Goal: Task Accomplishment & Management: Manage account settings

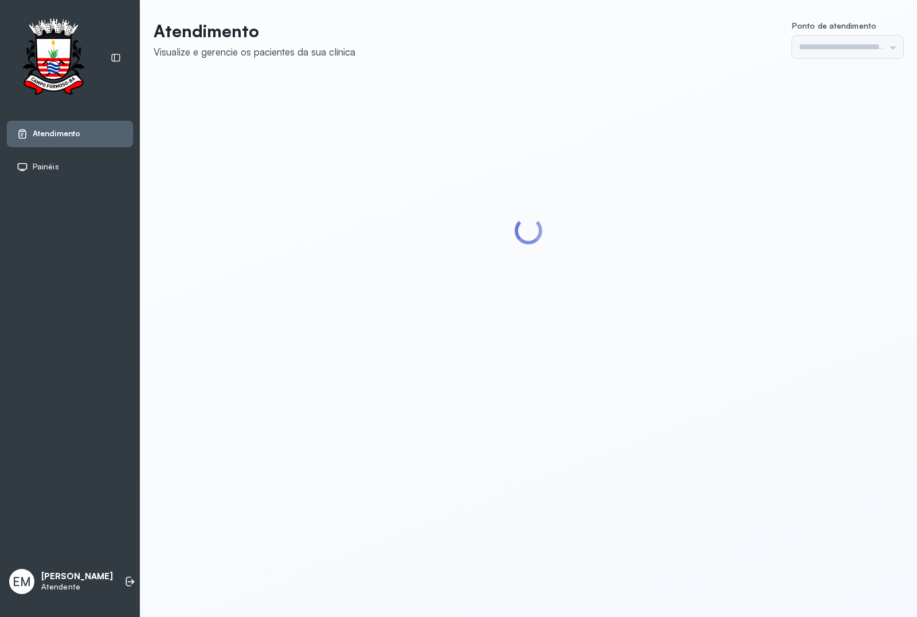
type input "*********"
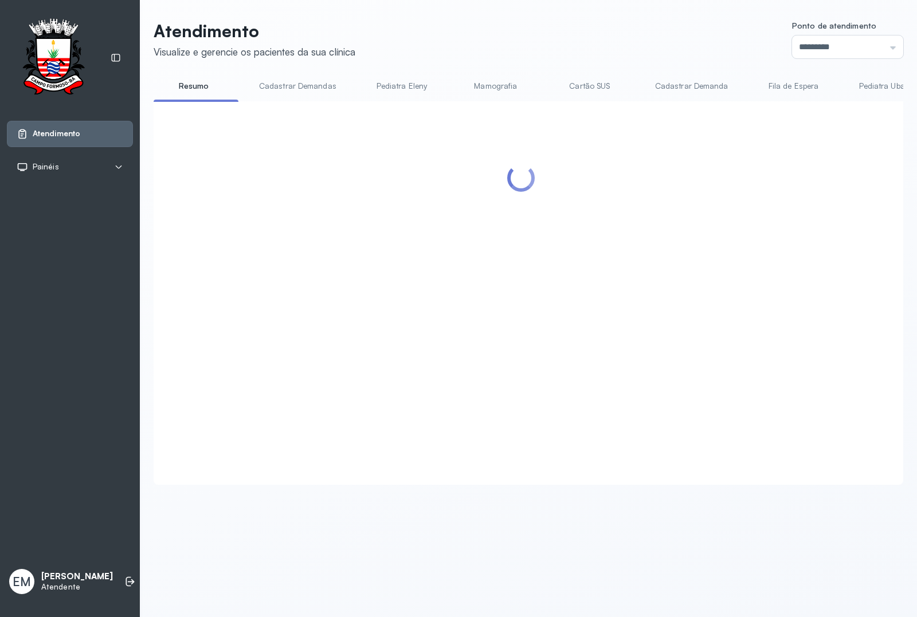
click at [731, 210] on div at bounding box center [521, 279] width 712 height 333
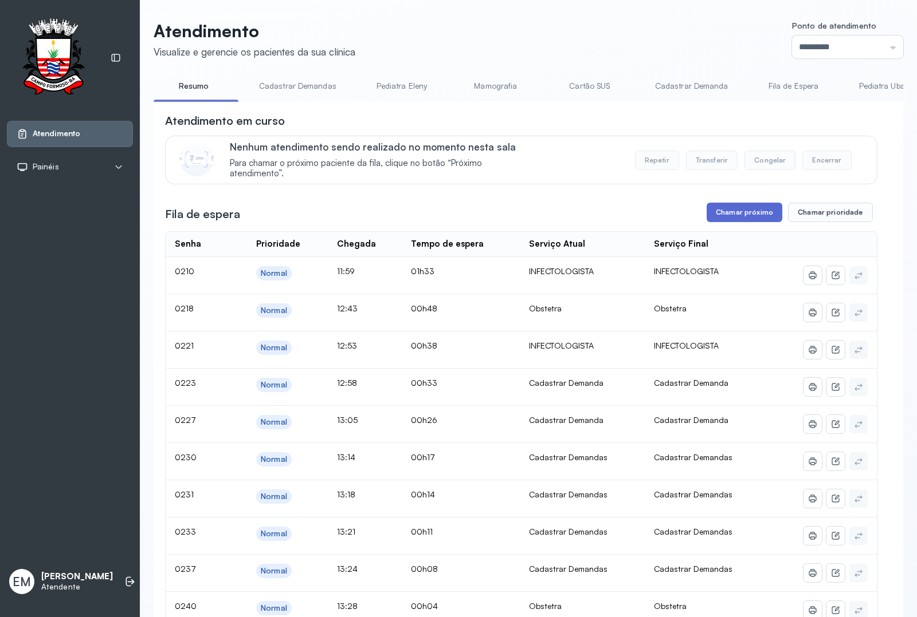
click at [734, 209] on button "Chamar próximo" at bounding box center [744, 212] width 76 height 19
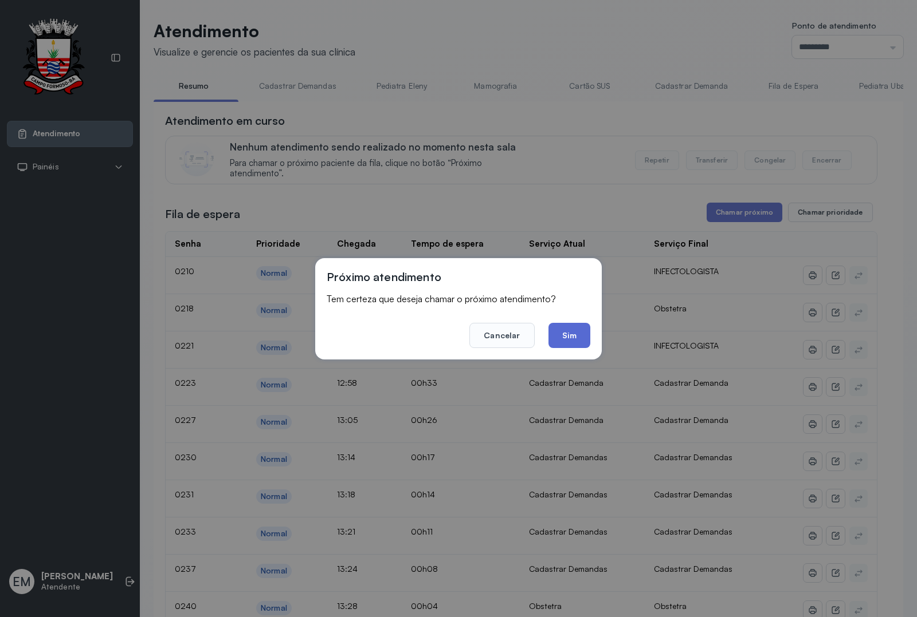
click at [573, 333] on button "Sim" at bounding box center [569, 335] width 42 height 25
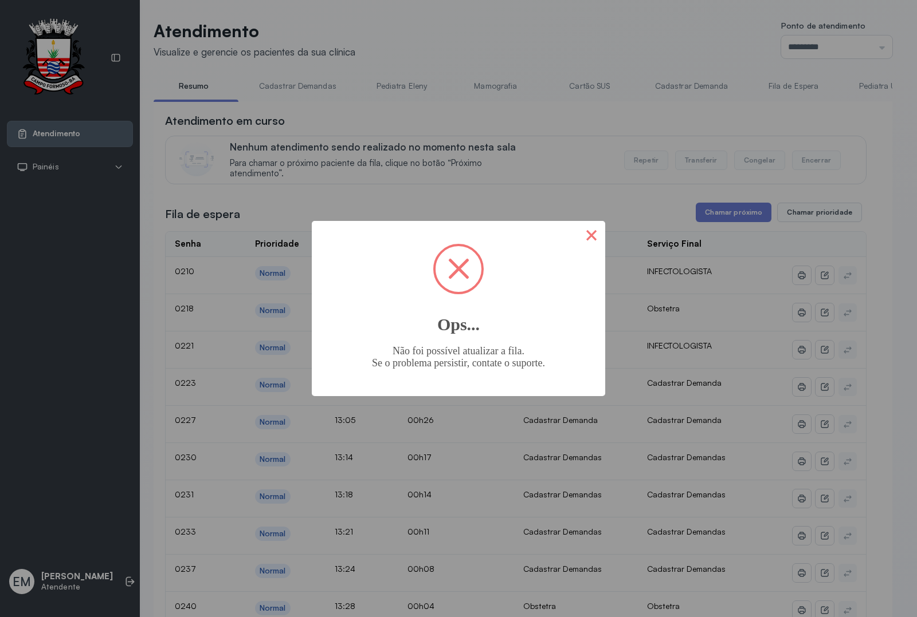
click at [588, 236] on button "×" at bounding box center [590, 234] width 27 height 27
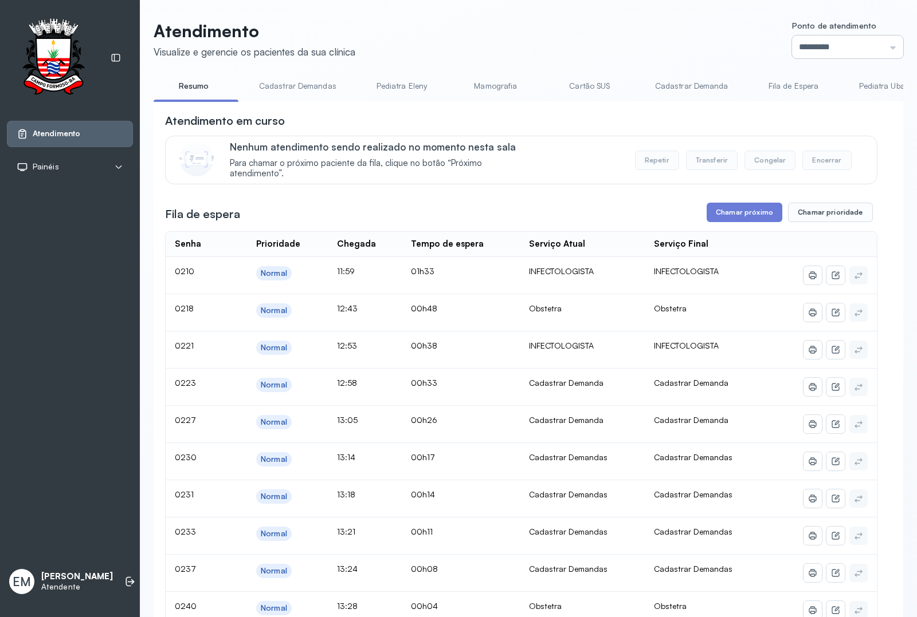
click at [835, 44] on input "*********" at bounding box center [847, 47] width 111 height 23
click at [654, 35] on header "Atendimento Visualize e gerencie os pacientes da sua clínica Ponto de atendimen…" at bounding box center [528, 40] width 749 height 38
click at [726, 213] on button "Chamar próximo" at bounding box center [744, 212] width 76 height 19
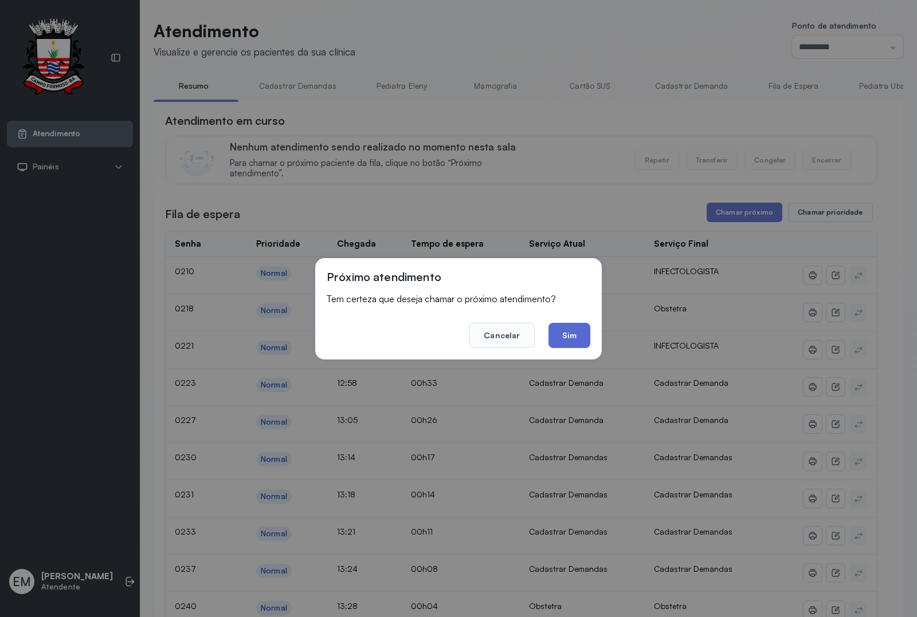
click at [568, 336] on button "Sim" at bounding box center [569, 335] width 42 height 25
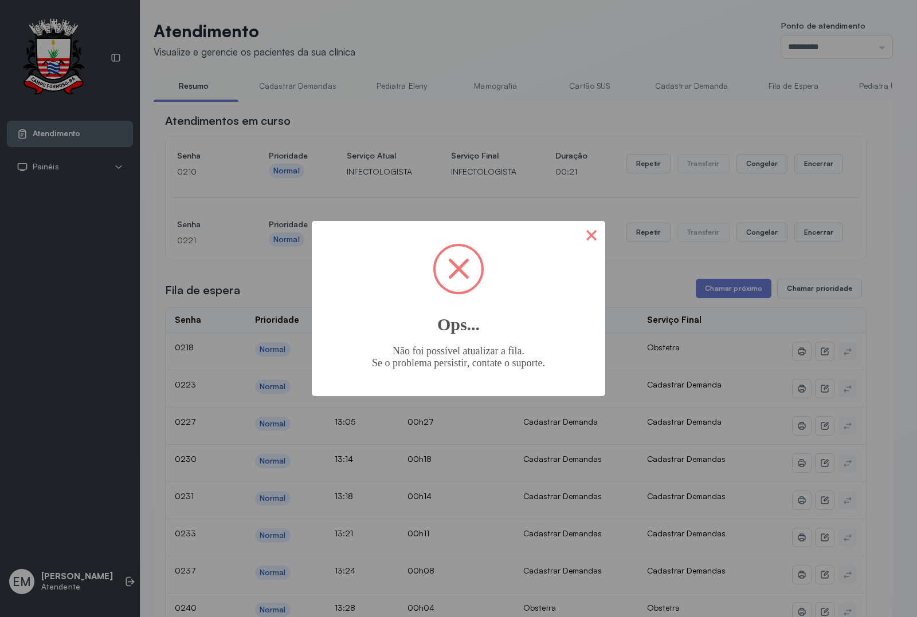
click at [597, 235] on button "×" at bounding box center [590, 234] width 27 height 27
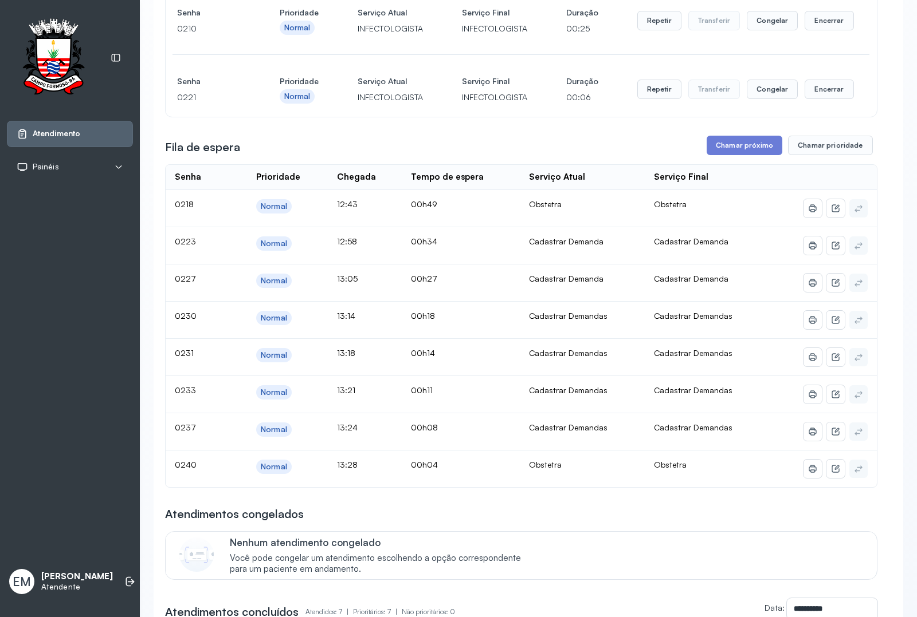
scroll to position [0, 0]
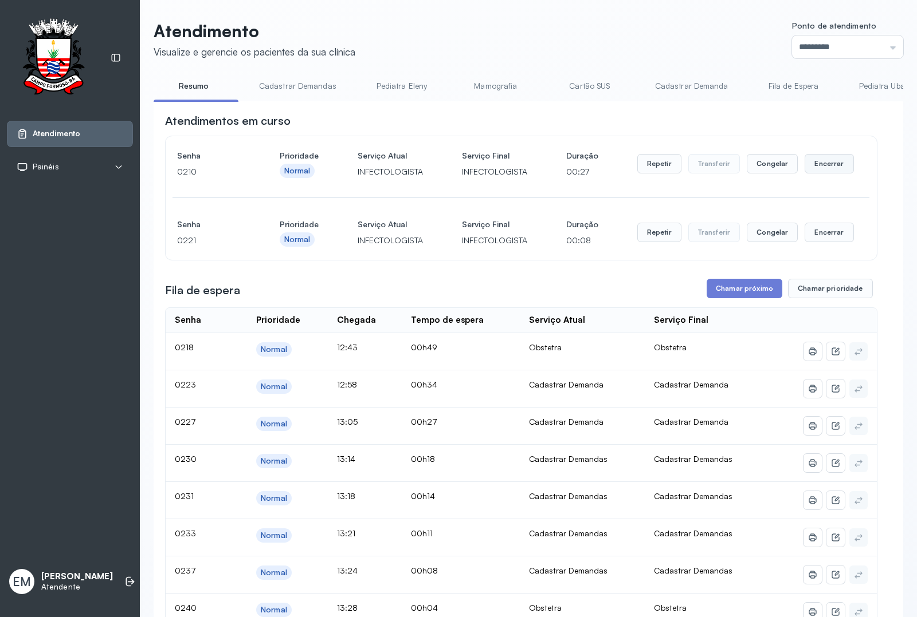
click at [817, 162] on button "Encerrar" at bounding box center [828, 163] width 49 height 19
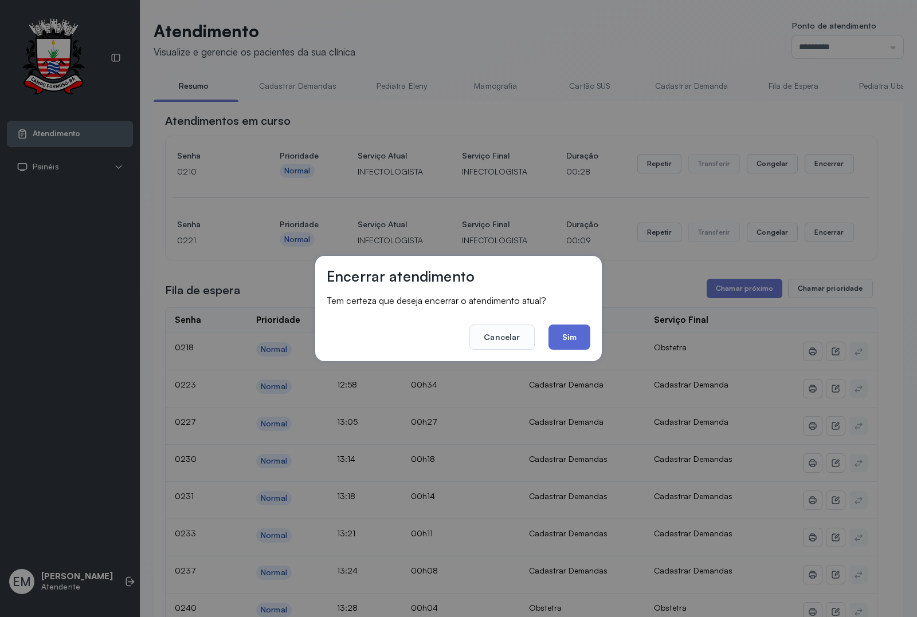
click at [566, 336] on button "Sim" at bounding box center [569, 337] width 42 height 25
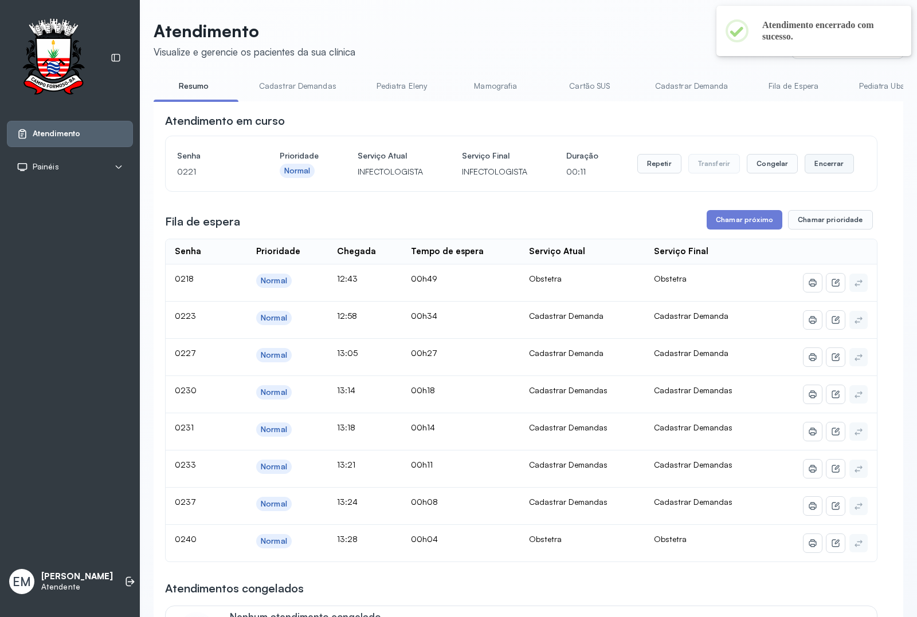
click at [818, 164] on button "Encerrar" at bounding box center [828, 163] width 49 height 19
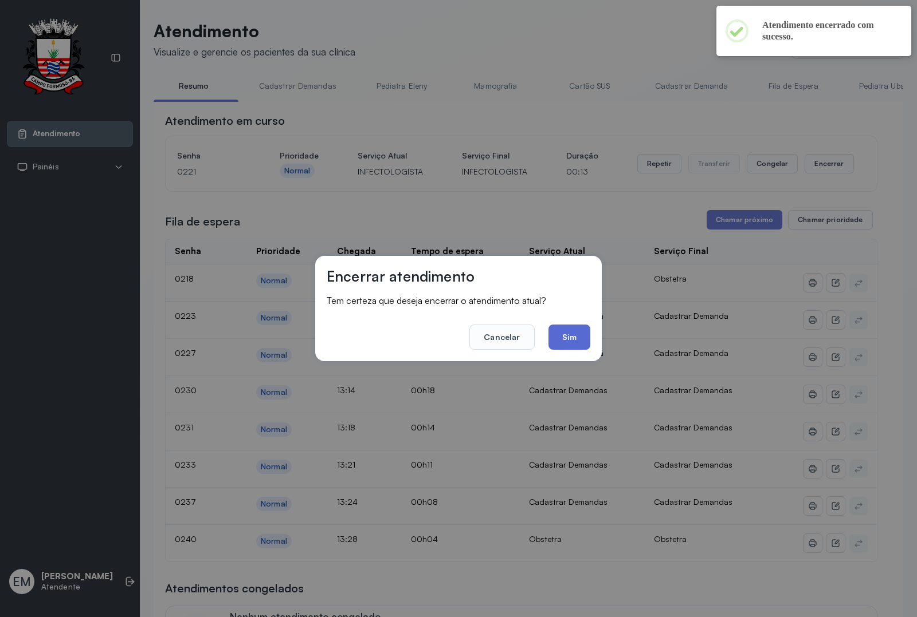
click at [573, 338] on button "Sim" at bounding box center [569, 337] width 42 height 25
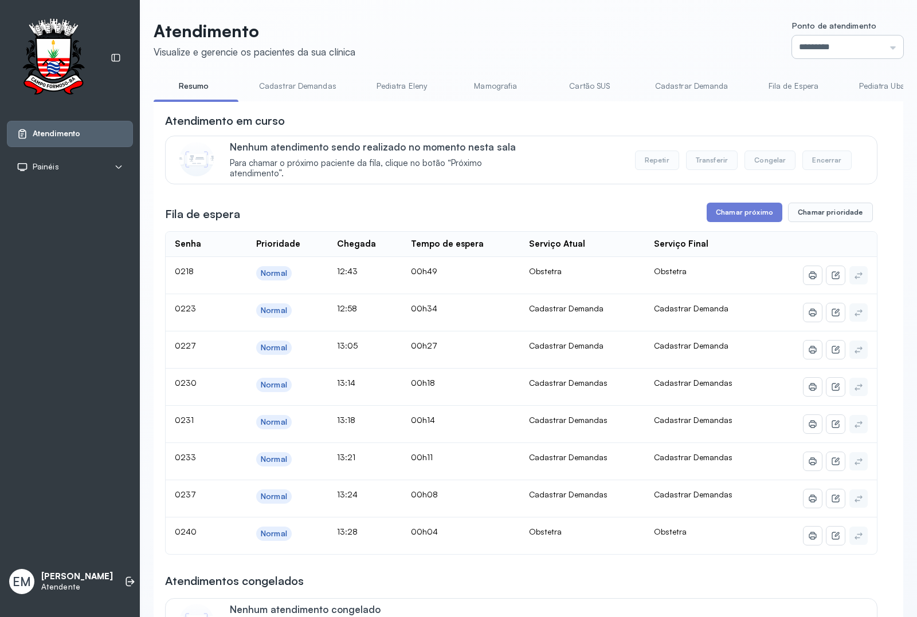
click at [811, 45] on input "*********" at bounding box center [847, 47] width 111 height 23
click at [801, 164] on div "Atendimento Visualize e gerencie os pacientes da sua clínica Ponto de atendimen…" at bounding box center [528, 557] width 749 height 1073
click at [728, 215] on button "Chamar próximo" at bounding box center [744, 212] width 76 height 19
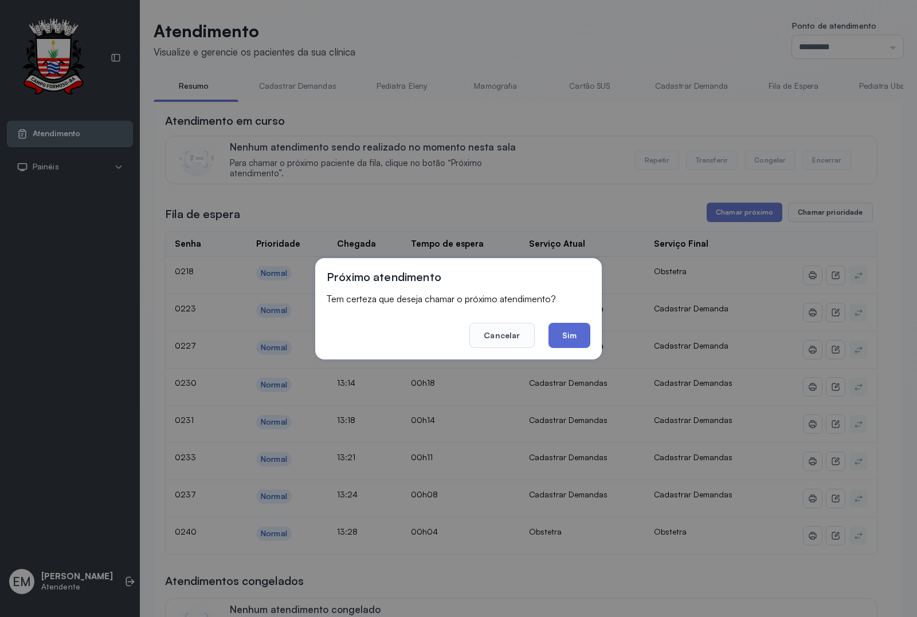
click at [576, 336] on button "Sim" at bounding box center [569, 335] width 42 height 25
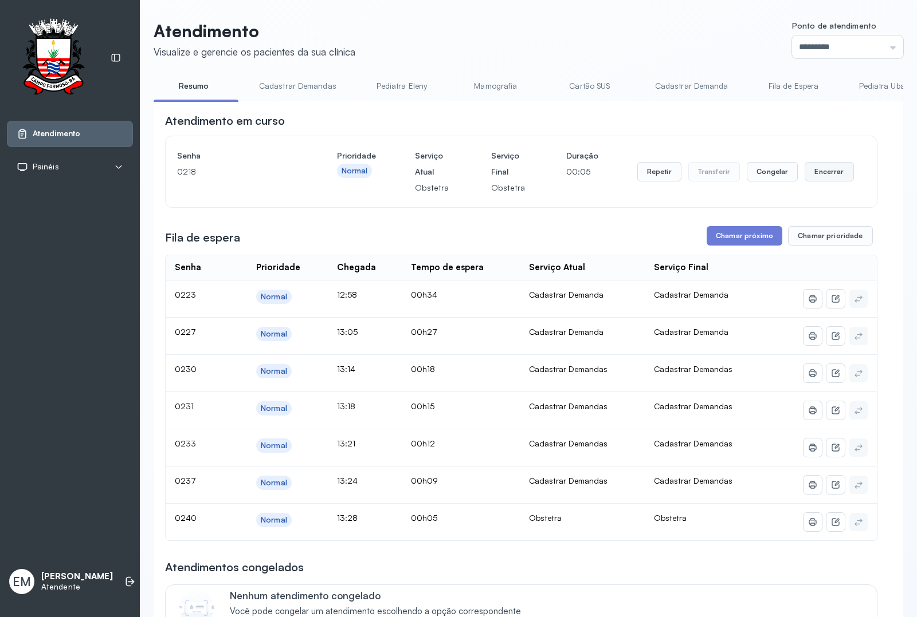
click at [812, 176] on button "Encerrar" at bounding box center [828, 171] width 49 height 19
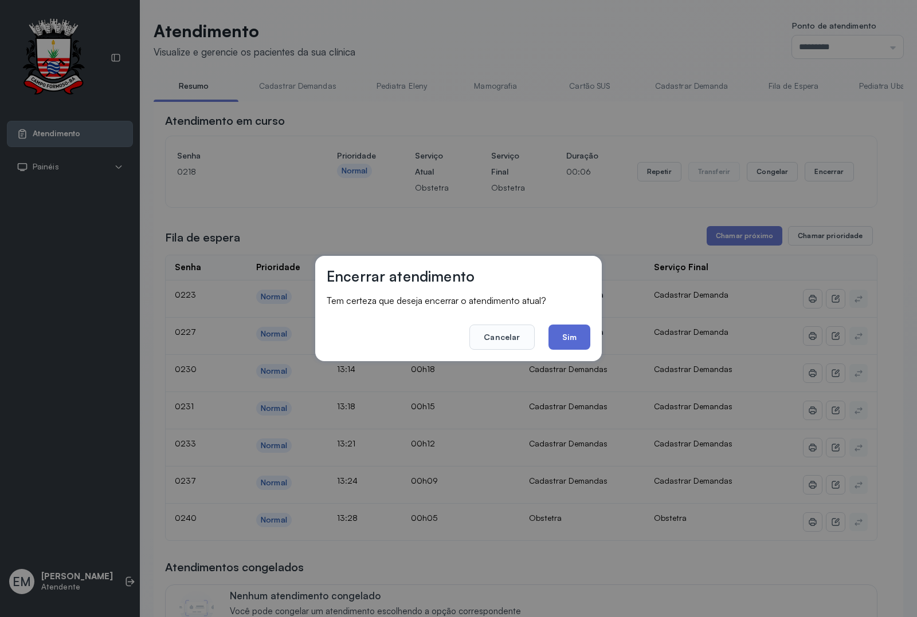
click at [577, 336] on button "Sim" at bounding box center [569, 337] width 42 height 25
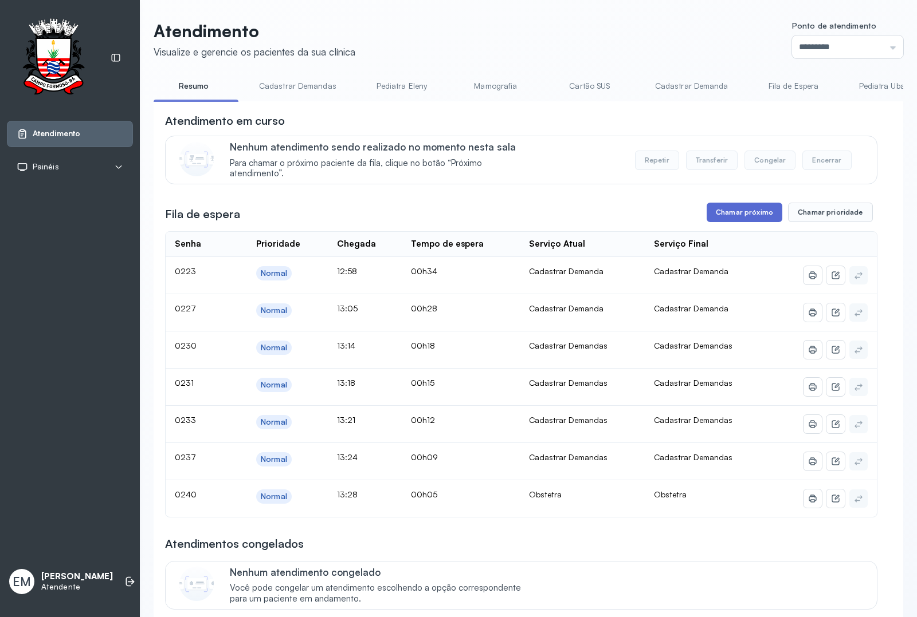
click at [726, 210] on button "Chamar próximo" at bounding box center [744, 212] width 76 height 19
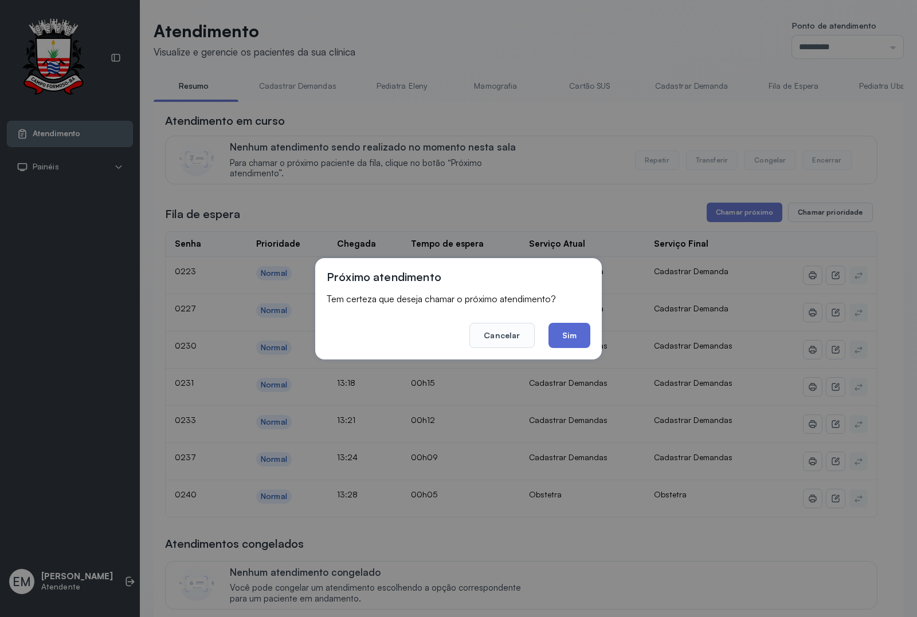
click at [569, 330] on button "Sim" at bounding box center [569, 335] width 42 height 25
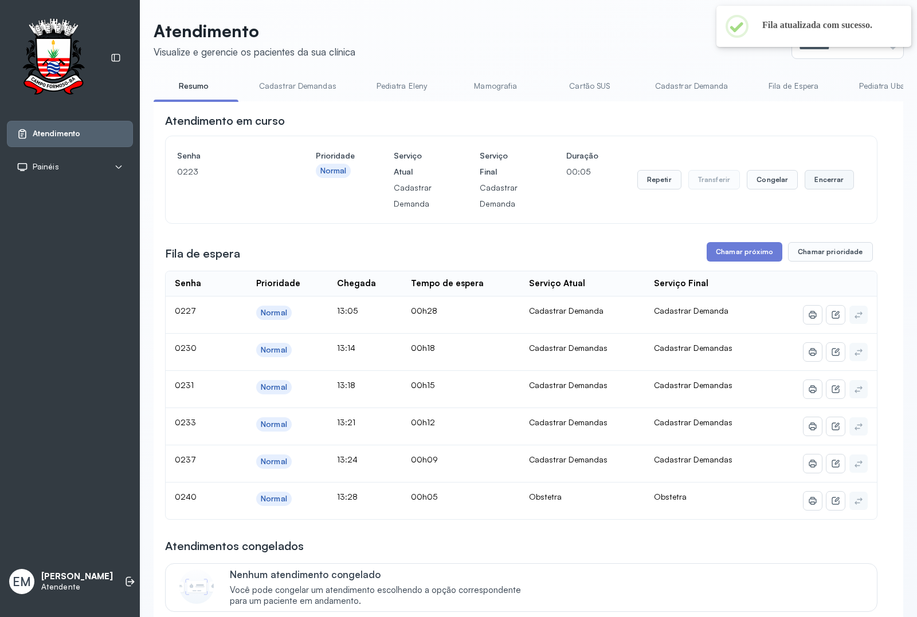
click at [825, 178] on button "Encerrar" at bounding box center [828, 179] width 49 height 19
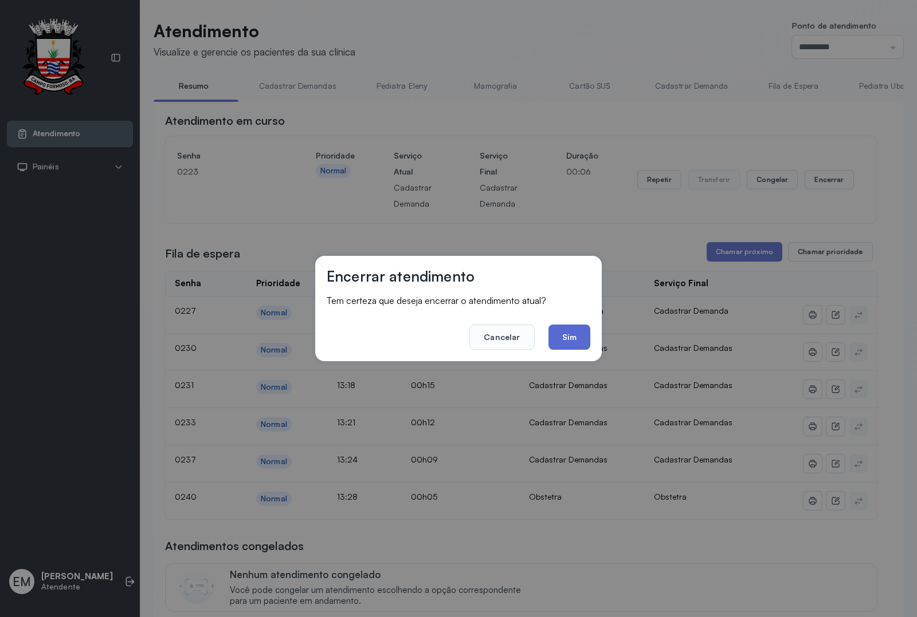
click at [563, 330] on button "Sim" at bounding box center [569, 337] width 42 height 25
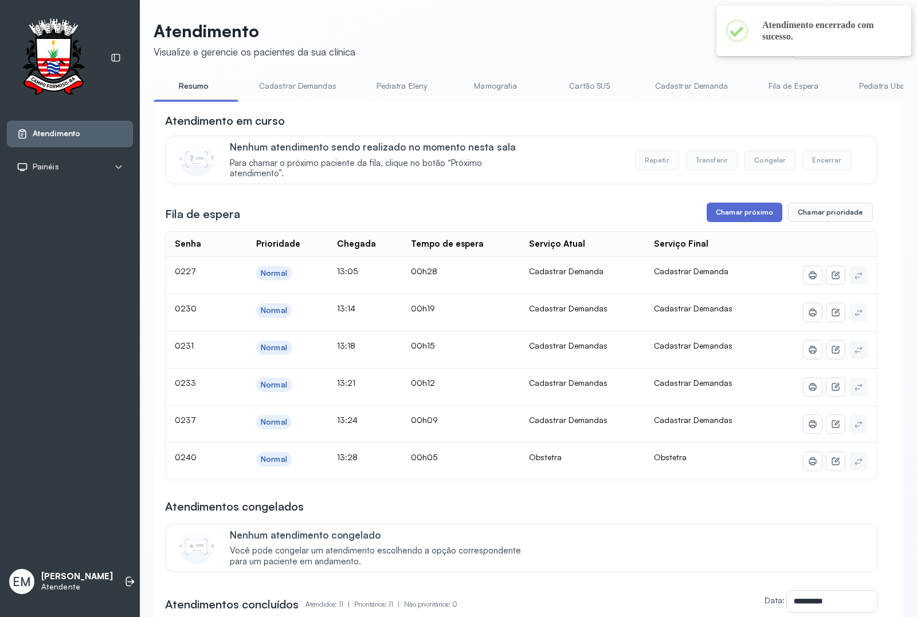
click at [743, 215] on button "Chamar próximo" at bounding box center [744, 212] width 76 height 19
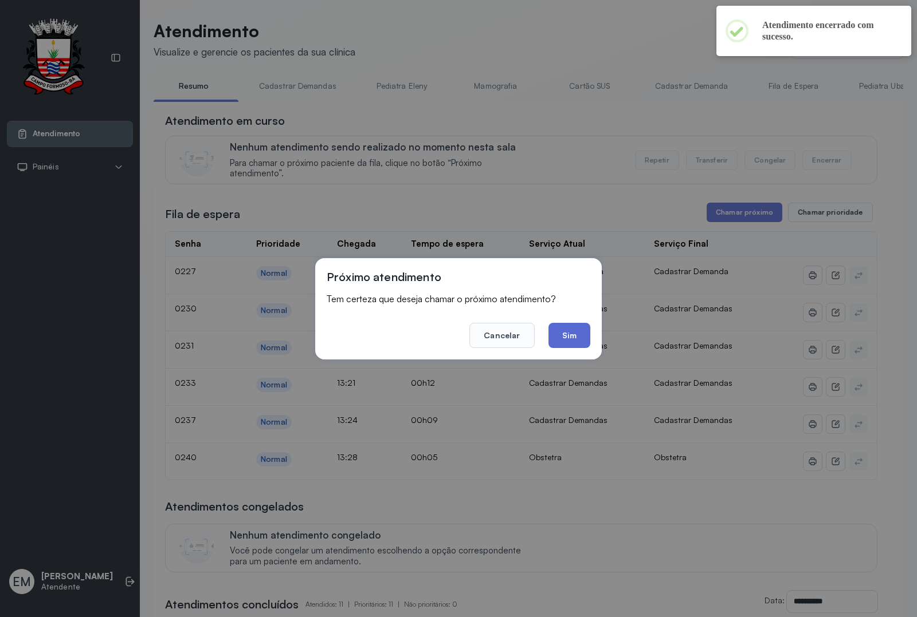
click at [568, 331] on button "Sim" at bounding box center [569, 335] width 42 height 25
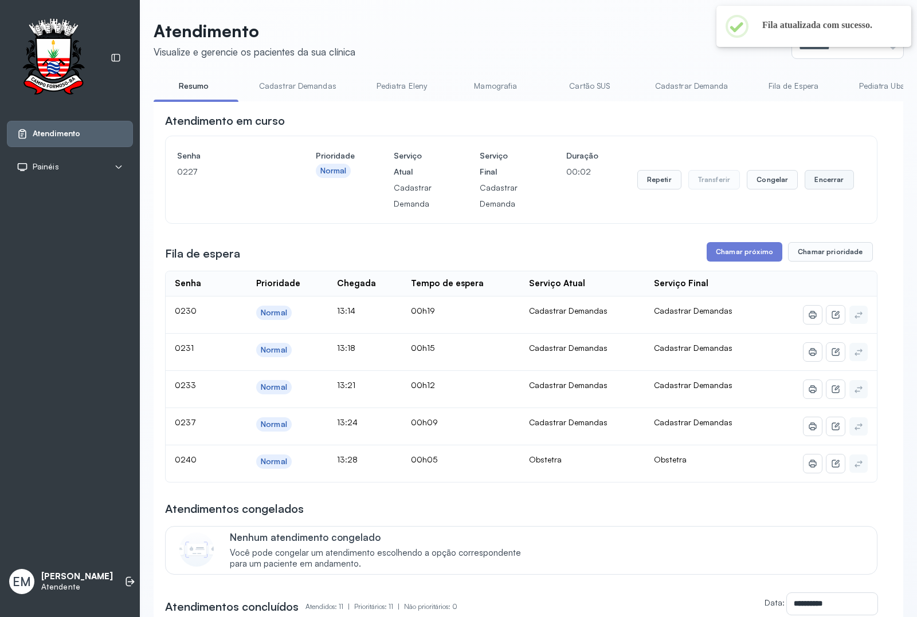
click at [821, 178] on button "Encerrar" at bounding box center [828, 179] width 49 height 19
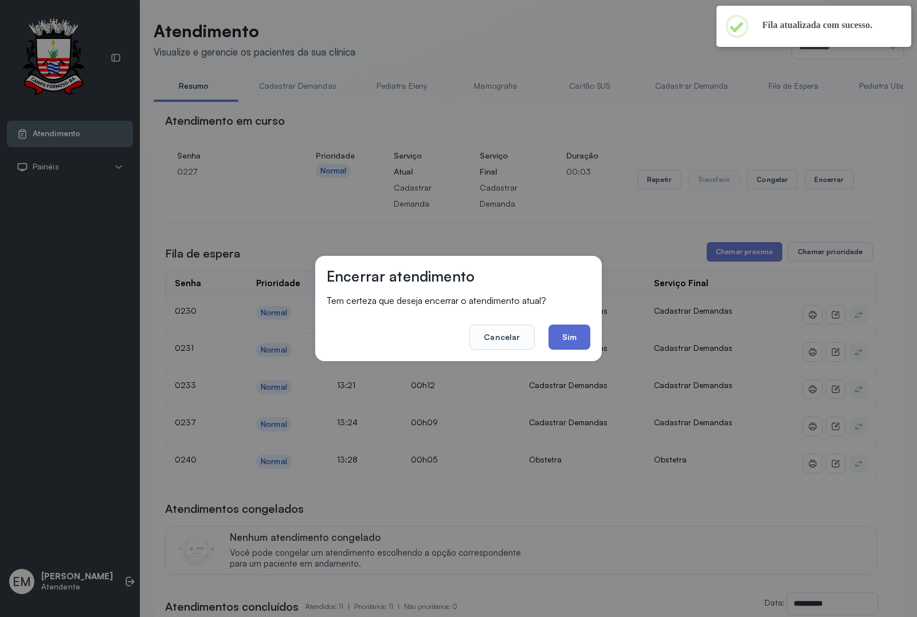
click at [568, 333] on button "Sim" at bounding box center [569, 337] width 42 height 25
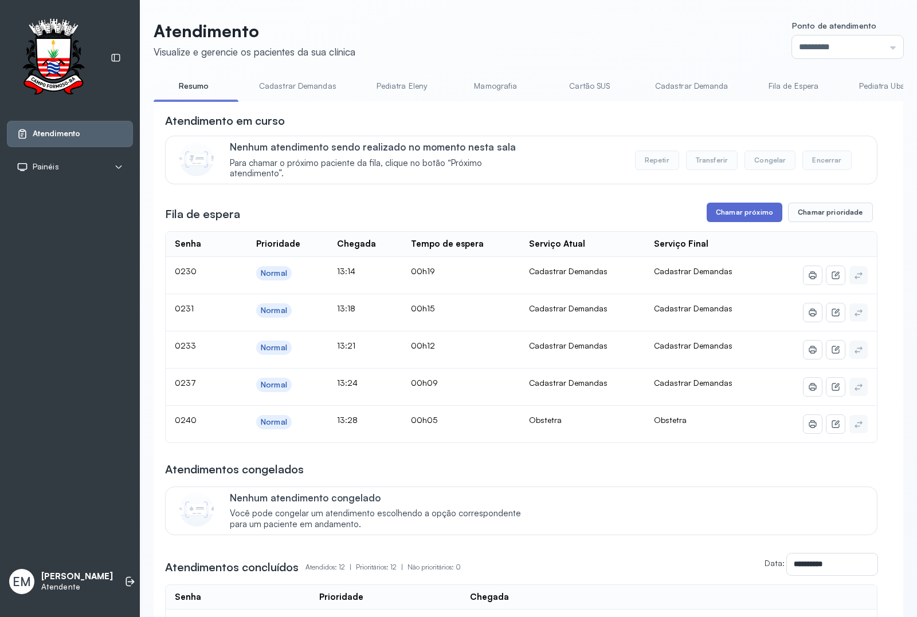
click at [737, 212] on button "Chamar próximo" at bounding box center [744, 212] width 76 height 19
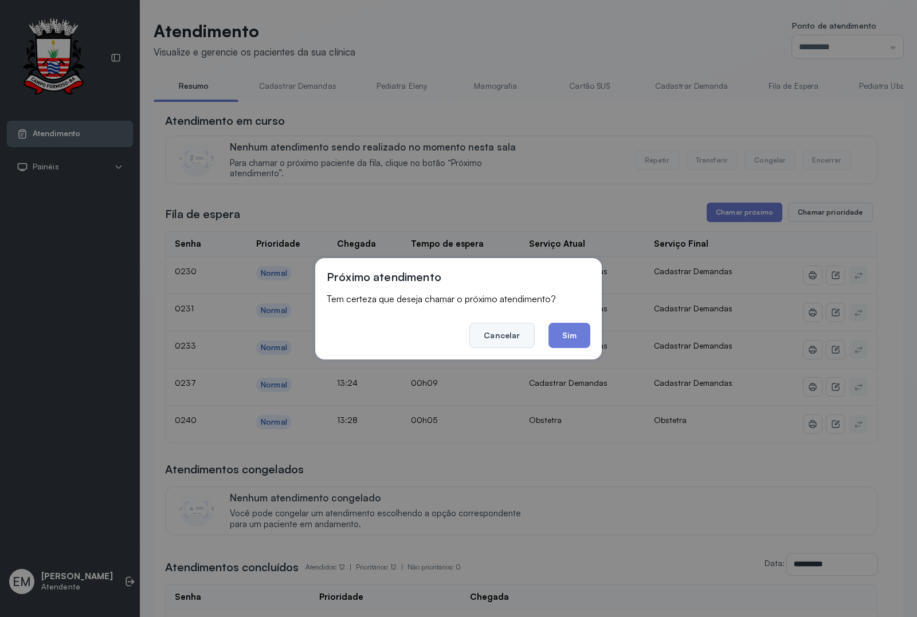
click at [491, 333] on button "Cancelar" at bounding box center [501, 335] width 65 height 25
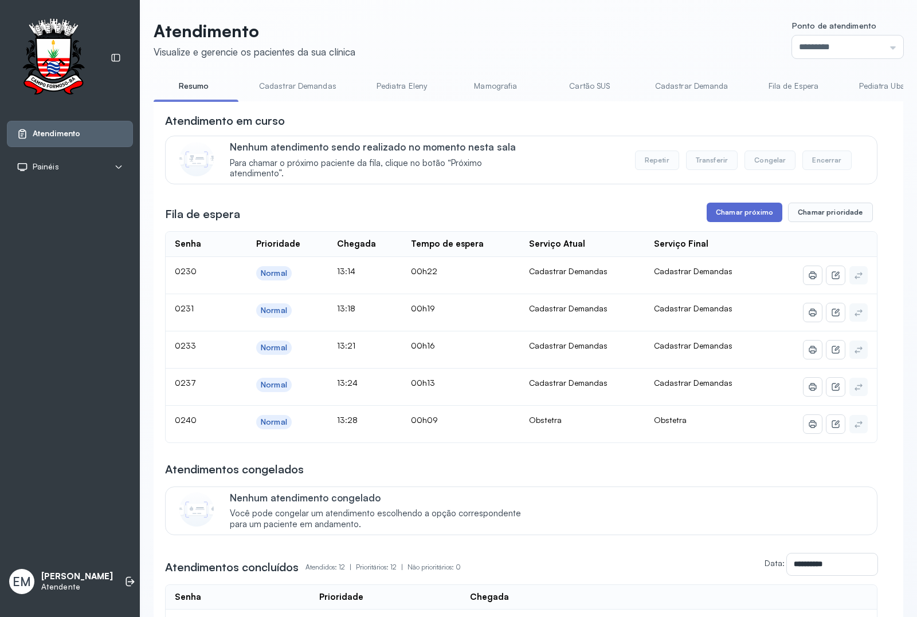
click at [729, 213] on button "Chamar próximo" at bounding box center [744, 212] width 76 height 19
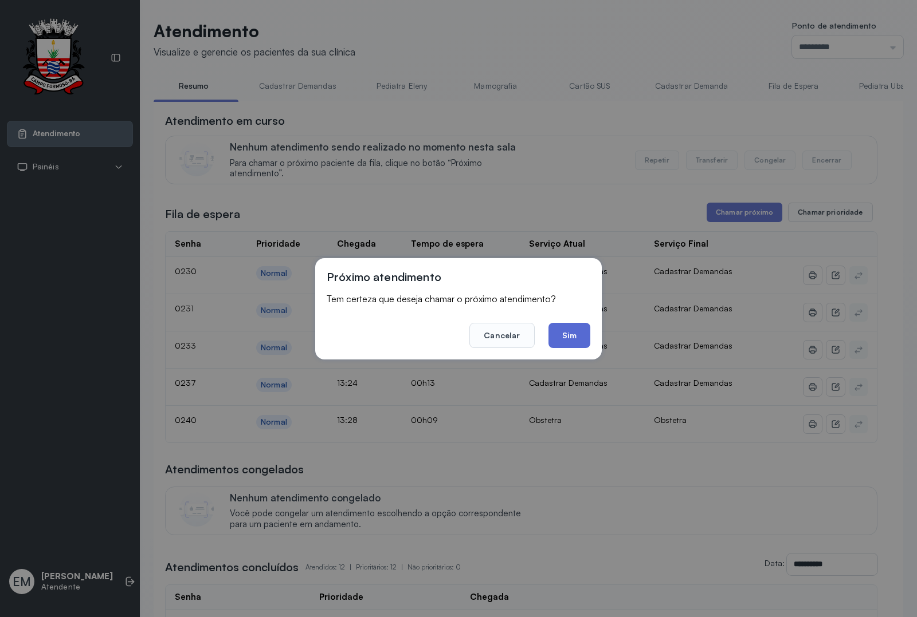
click at [566, 339] on button "Sim" at bounding box center [569, 335] width 42 height 25
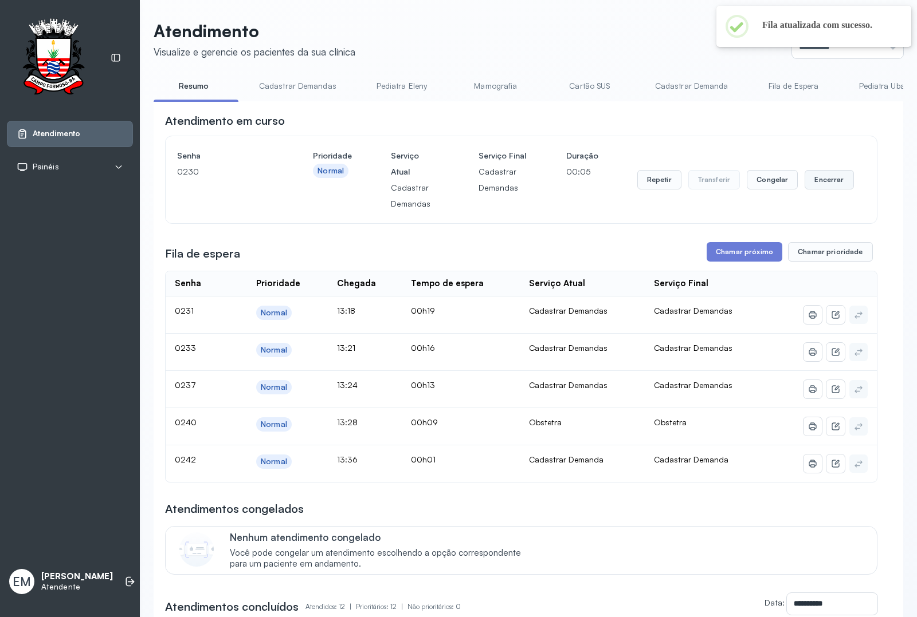
click at [818, 181] on button "Encerrar" at bounding box center [828, 179] width 49 height 19
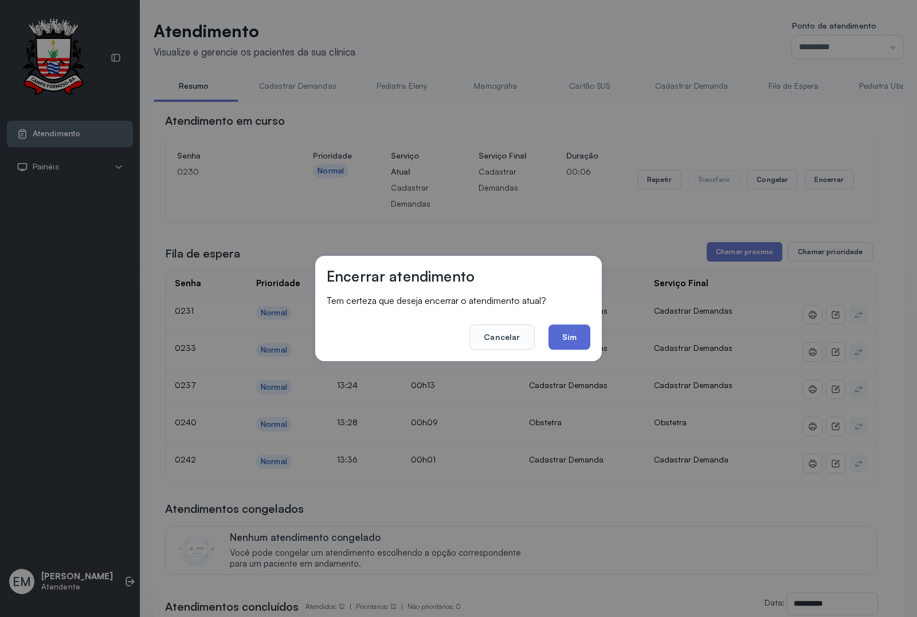
click at [568, 341] on button "Sim" at bounding box center [569, 337] width 42 height 25
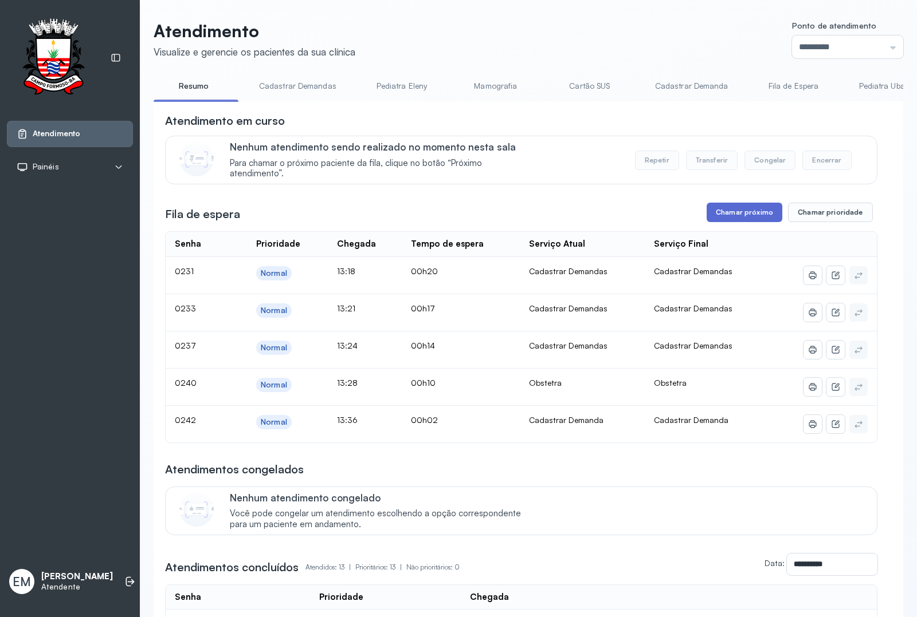
click at [731, 213] on button "Chamar próximo" at bounding box center [744, 212] width 76 height 19
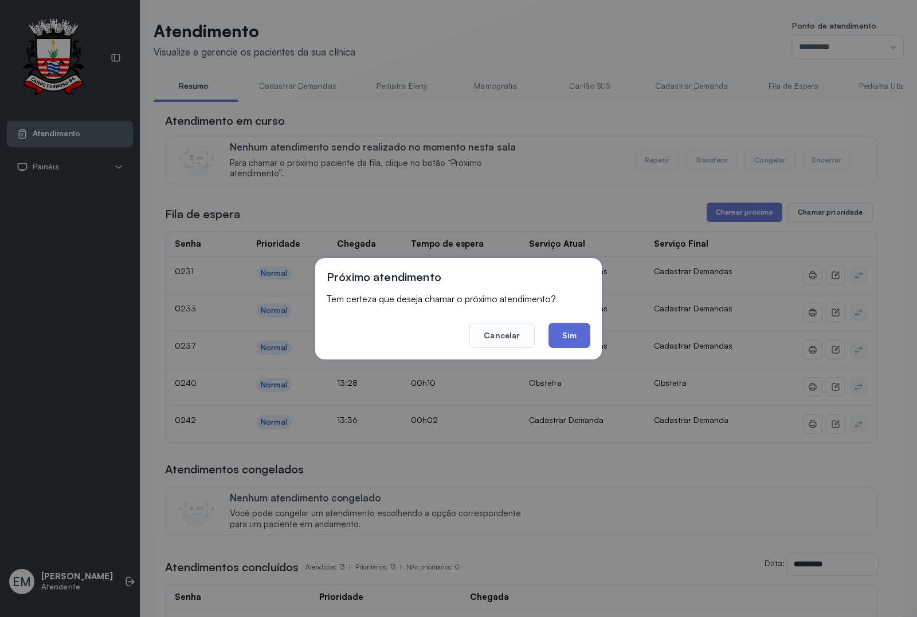
click at [579, 333] on button "Sim" at bounding box center [569, 335] width 42 height 25
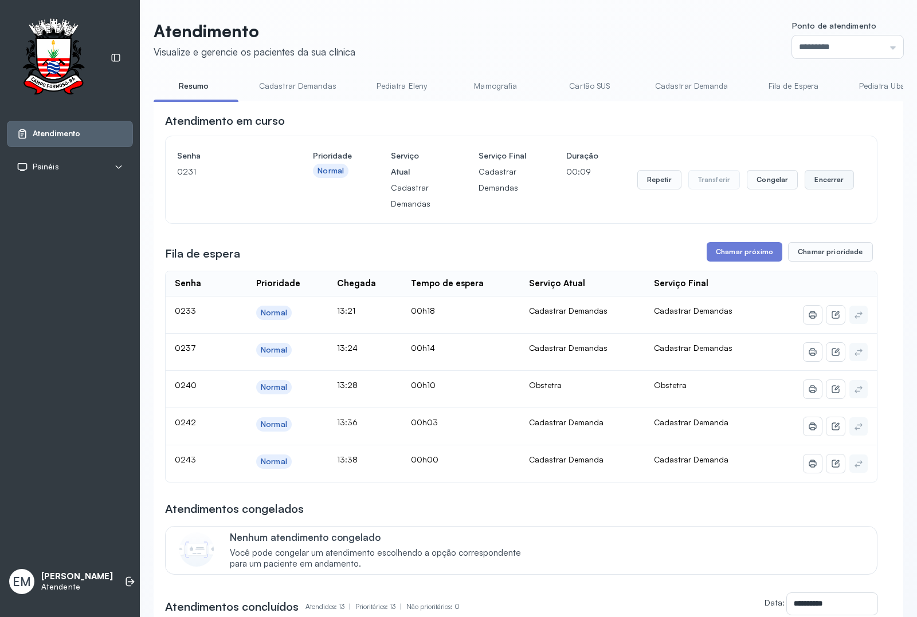
click at [813, 185] on button "Encerrar" at bounding box center [828, 179] width 49 height 19
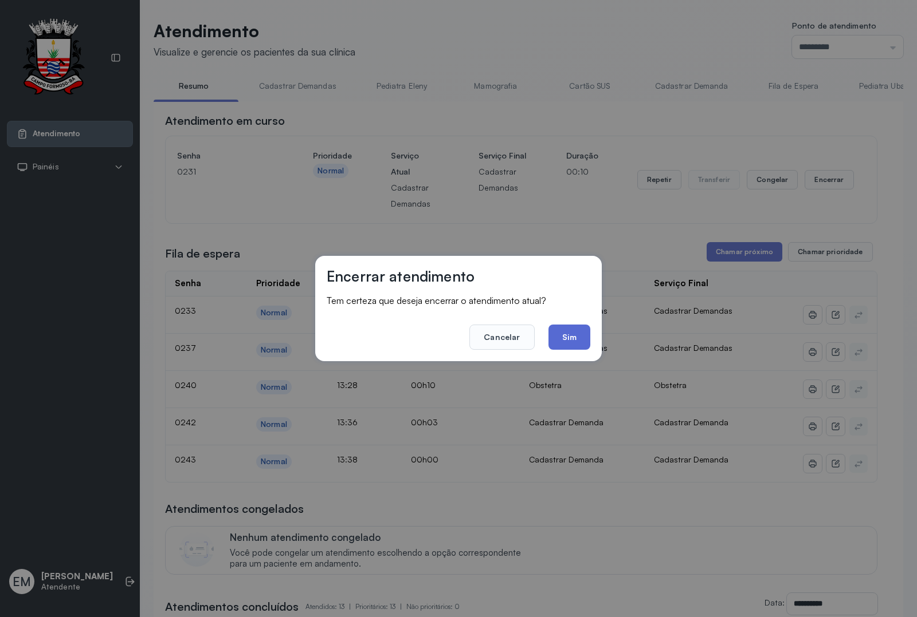
click at [563, 342] on button "Sim" at bounding box center [569, 337] width 42 height 25
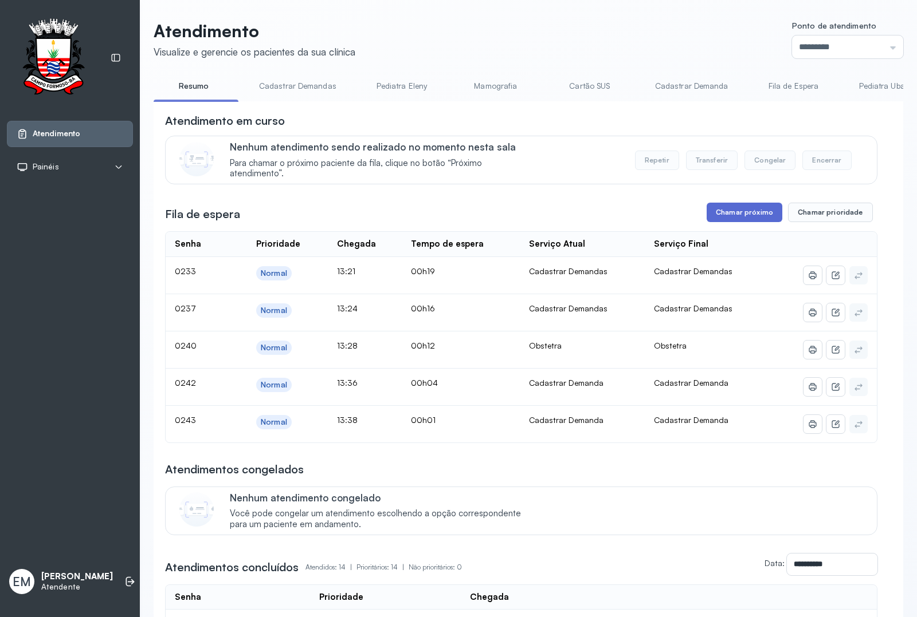
click at [739, 218] on button "Chamar próximo" at bounding box center [744, 212] width 76 height 19
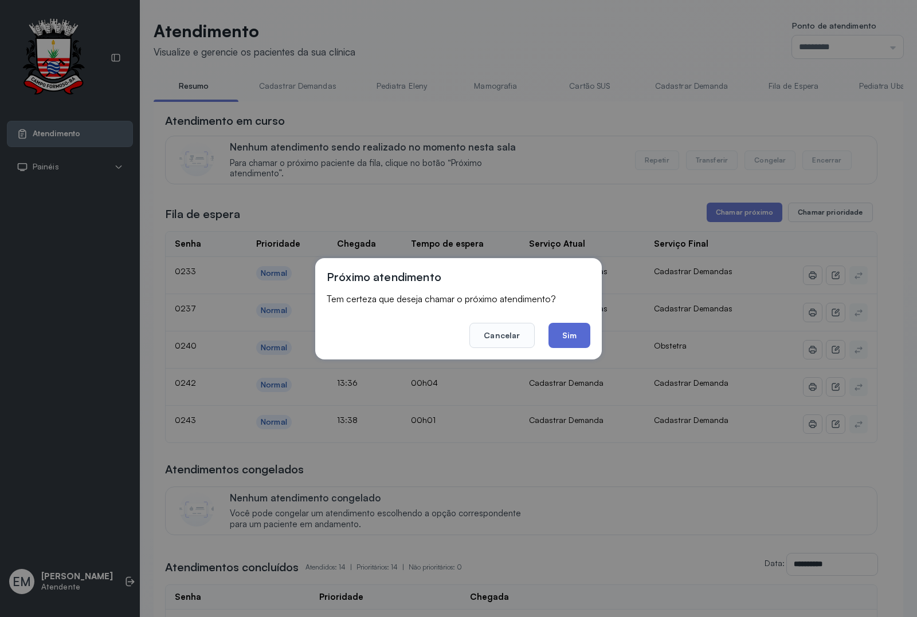
click at [573, 331] on button "Sim" at bounding box center [569, 335] width 42 height 25
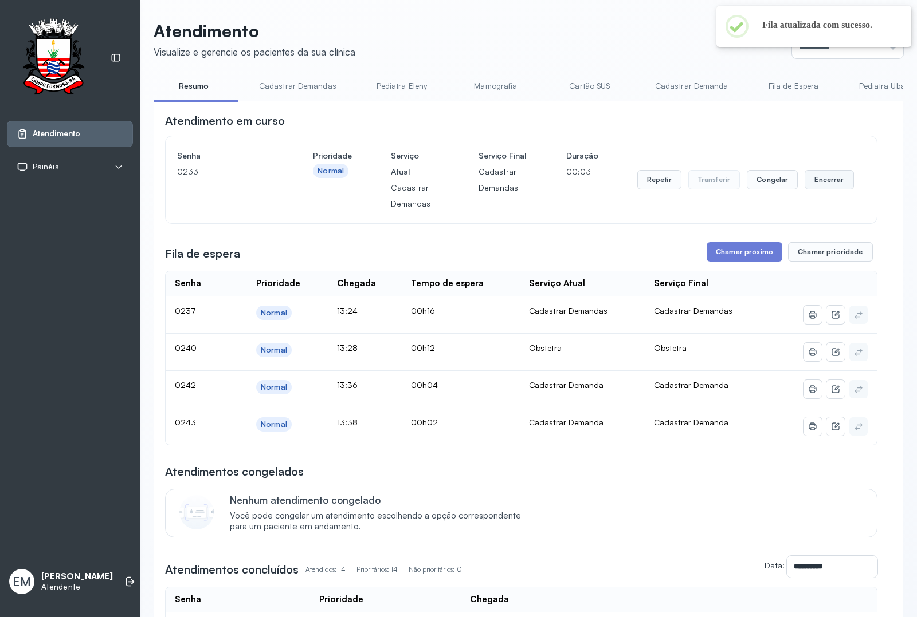
click at [809, 179] on button "Encerrar" at bounding box center [828, 179] width 49 height 19
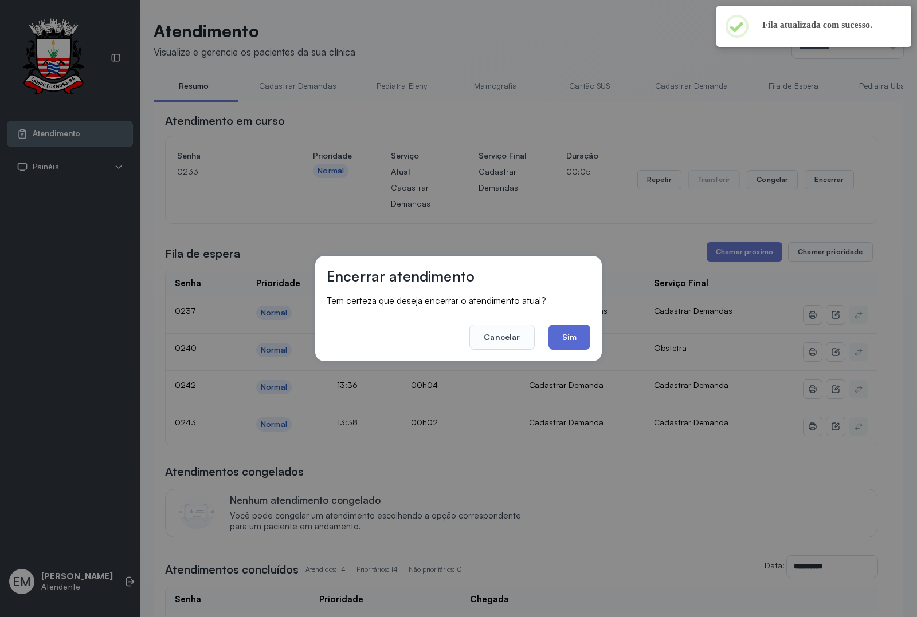
click at [567, 336] on button "Sim" at bounding box center [569, 337] width 42 height 25
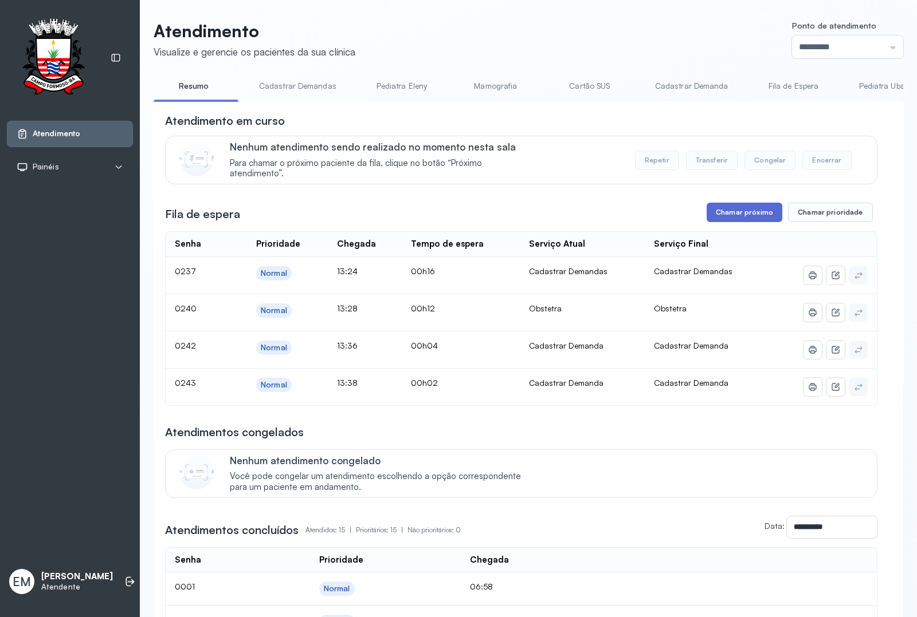
click at [734, 215] on button "Chamar próximo" at bounding box center [744, 212] width 76 height 19
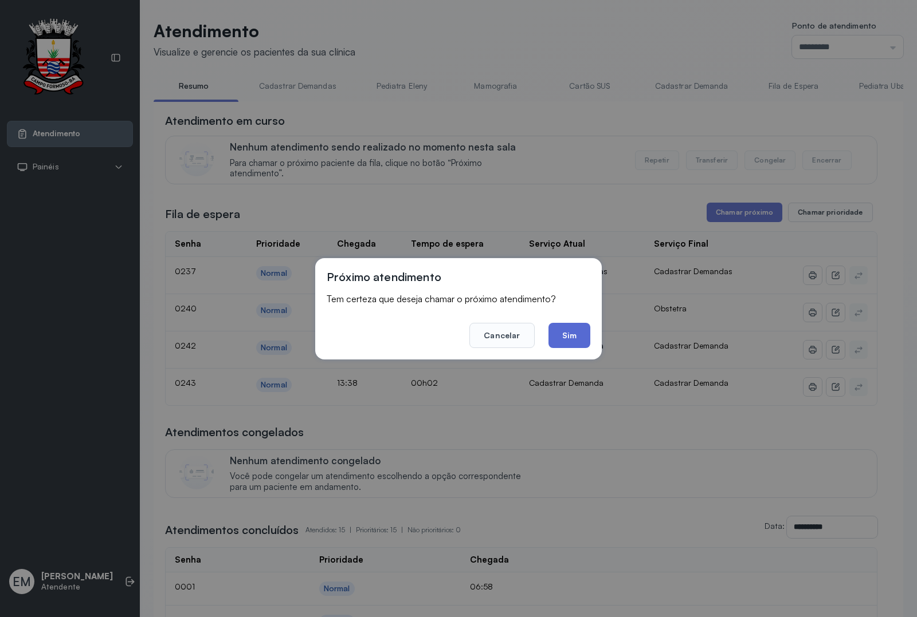
click at [561, 328] on button "Sim" at bounding box center [569, 335] width 42 height 25
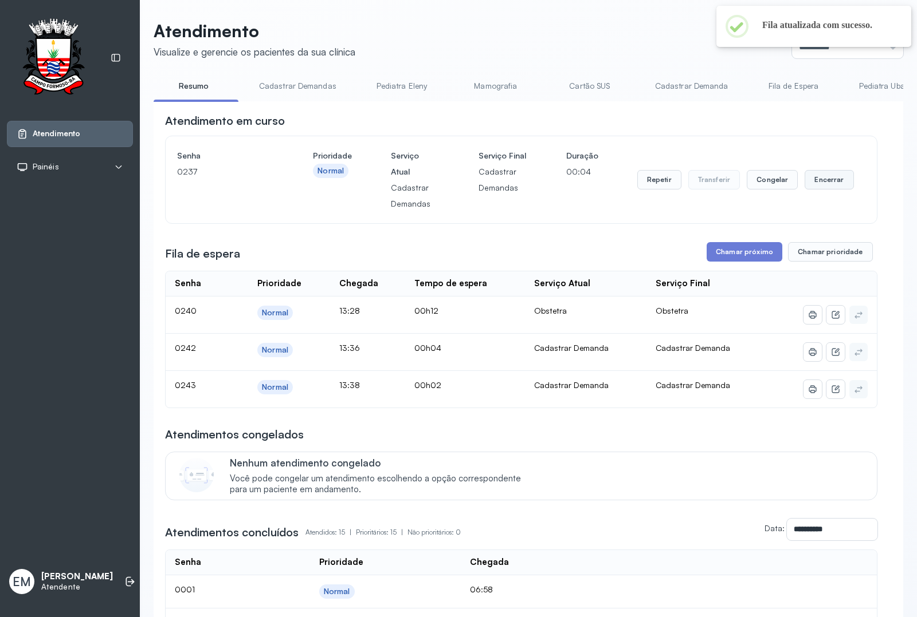
click at [817, 182] on button "Encerrar" at bounding box center [828, 179] width 49 height 19
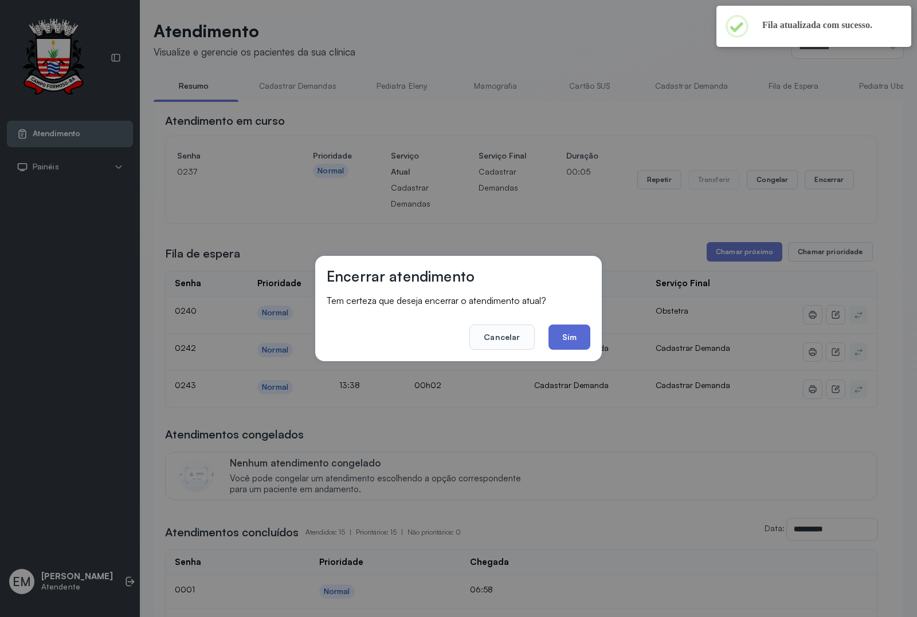
click at [569, 329] on button "Sim" at bounding box center [569, 337] width 42 height 25
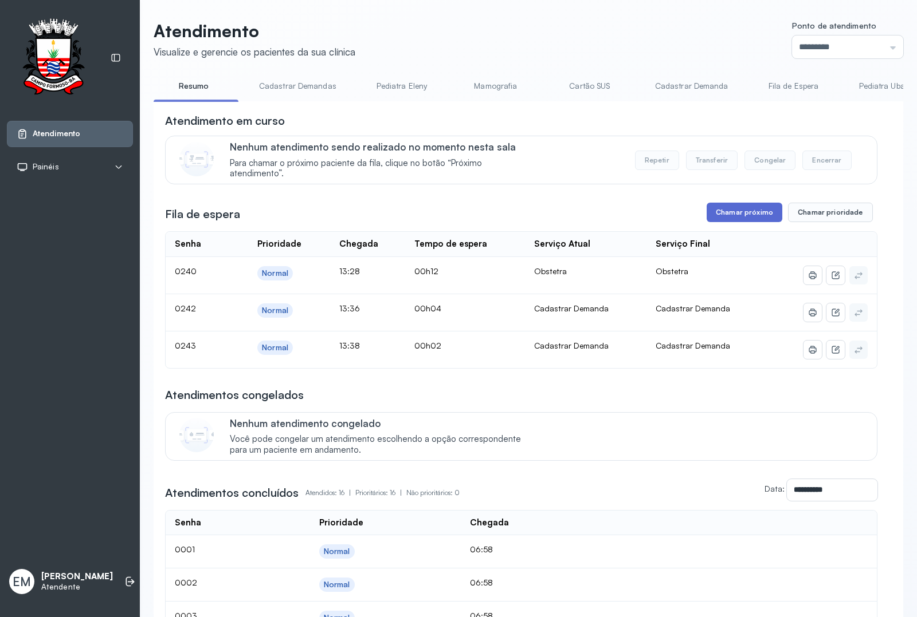
click at [734, 215] on button "Chamar próximo" at bounding box center [744, 212] width 76 height 19
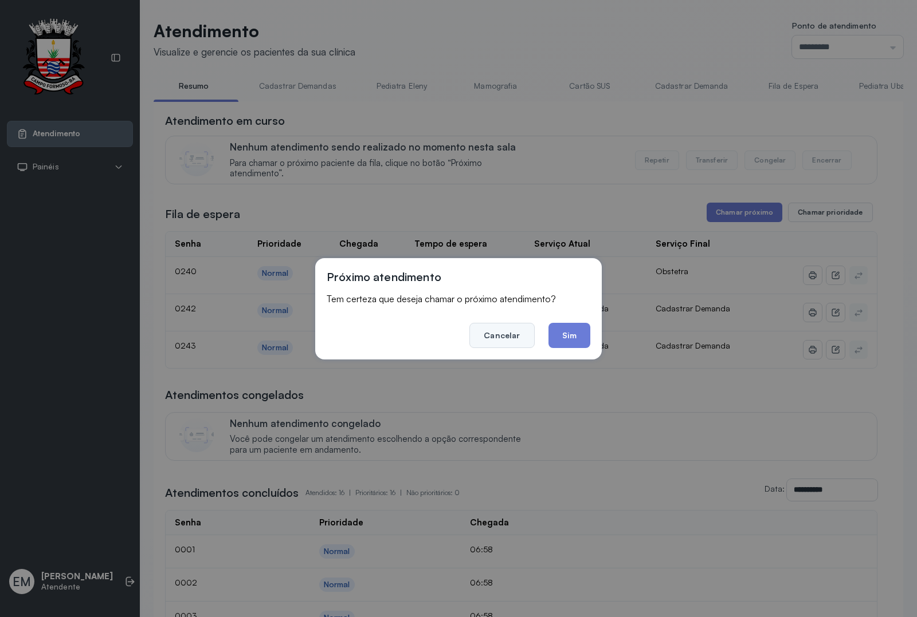
click at [502, 339] on button "Cancelar" at bounding box center [501, 335] width 65 height 25
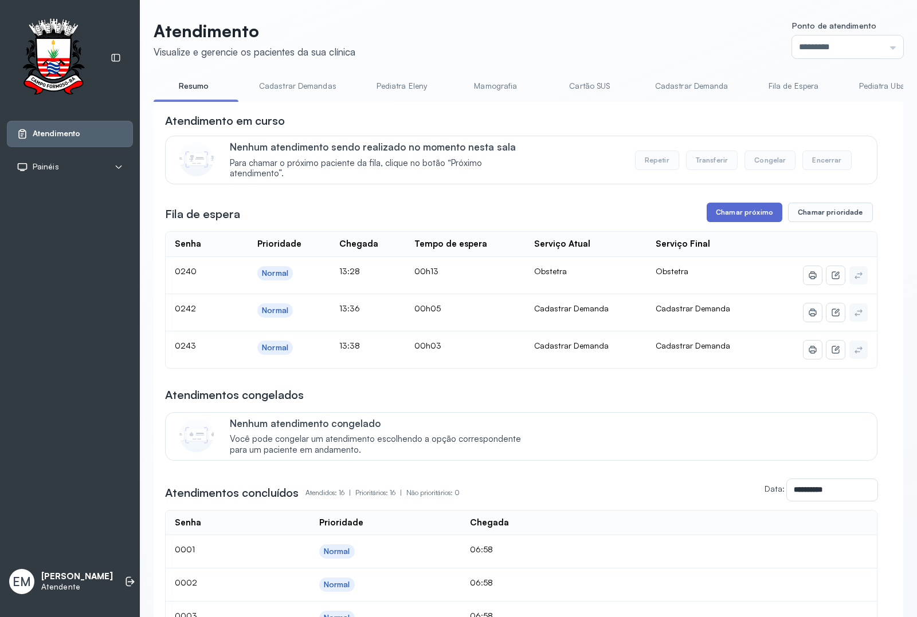
click at [723, 217] on button "Chamar próximo" at bounding box center [744, 212] width 76 height 19
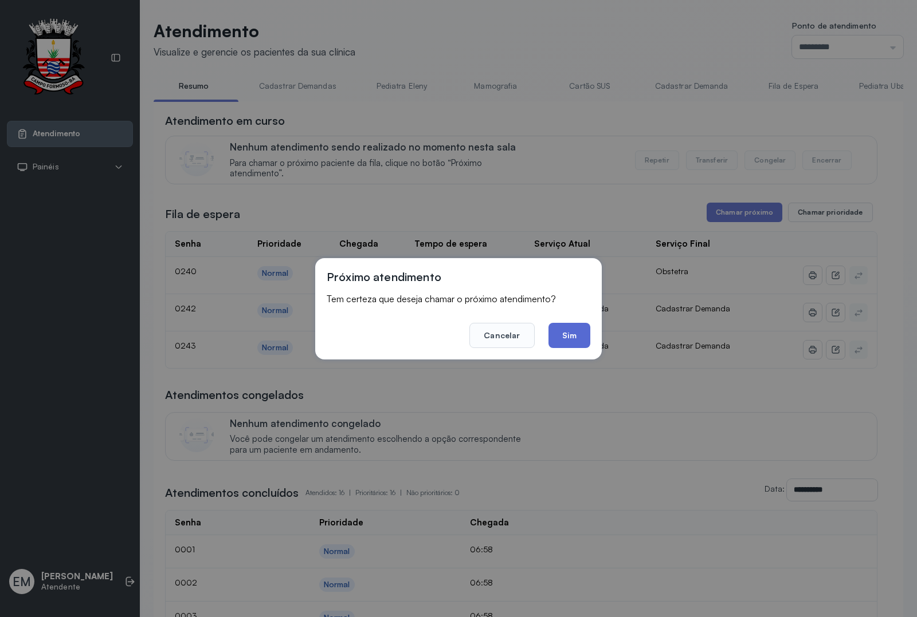
click at [569, 327] on button "Sim" at bounding box center [569, 335] width 42 height 25
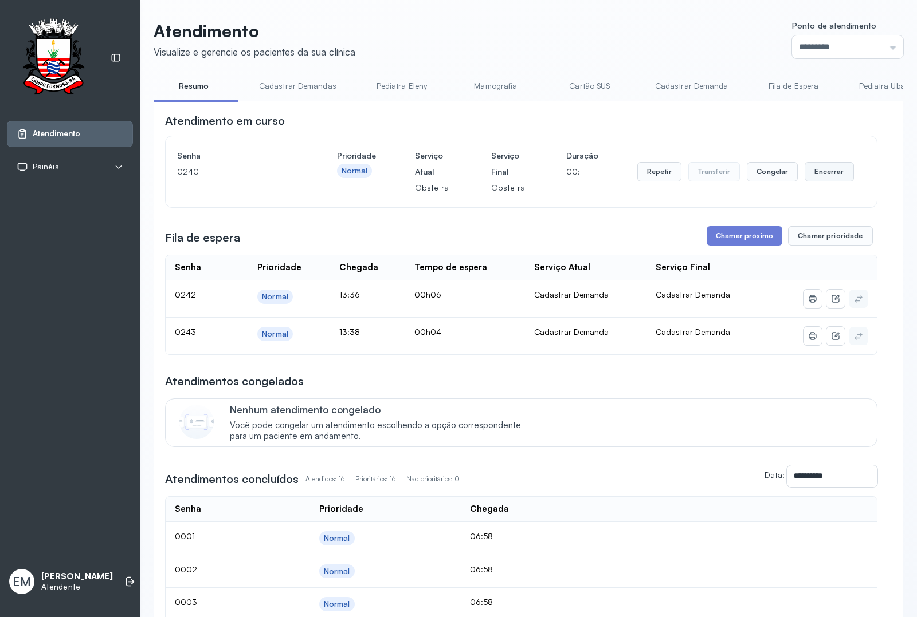
click at [812, 172] on button "Encerrar" at bounding box center [828, 171] width 49 height 19
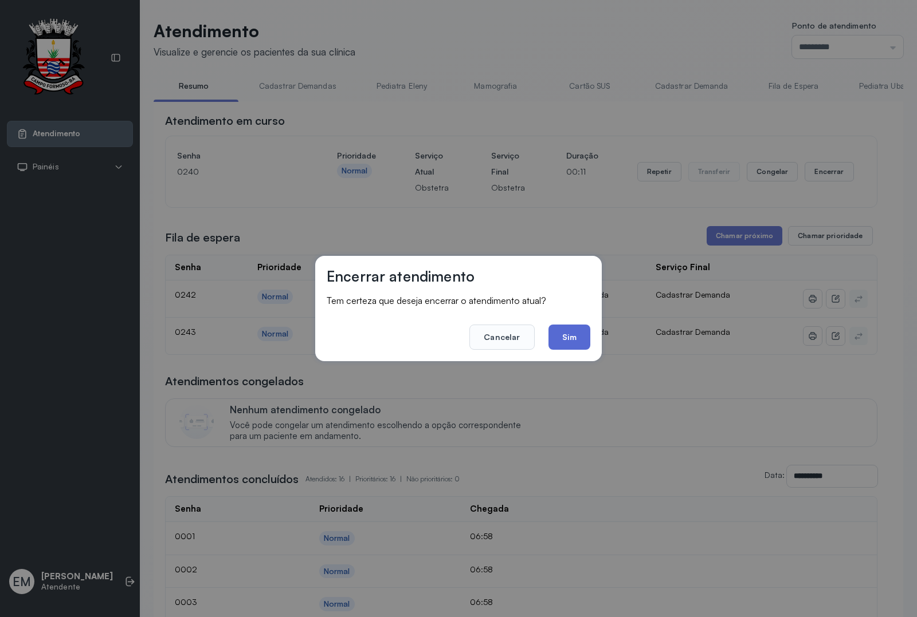
click at [558, 336] on button "Sim" at bounding box center [569, 337] width 42 height 25
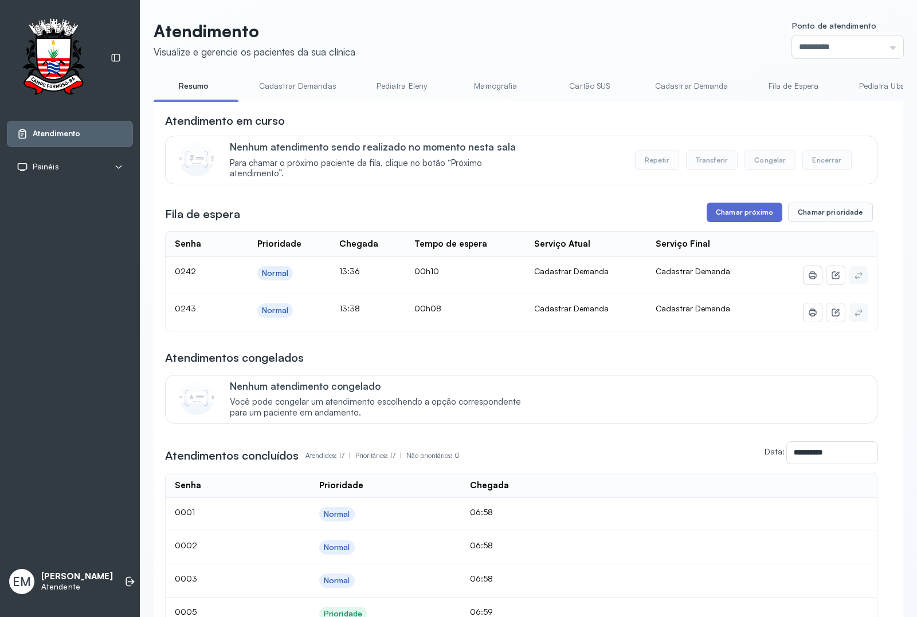
click at [738, 214] on button "Chamar próximo" at bounding box center [744, 212] width 76 height 19
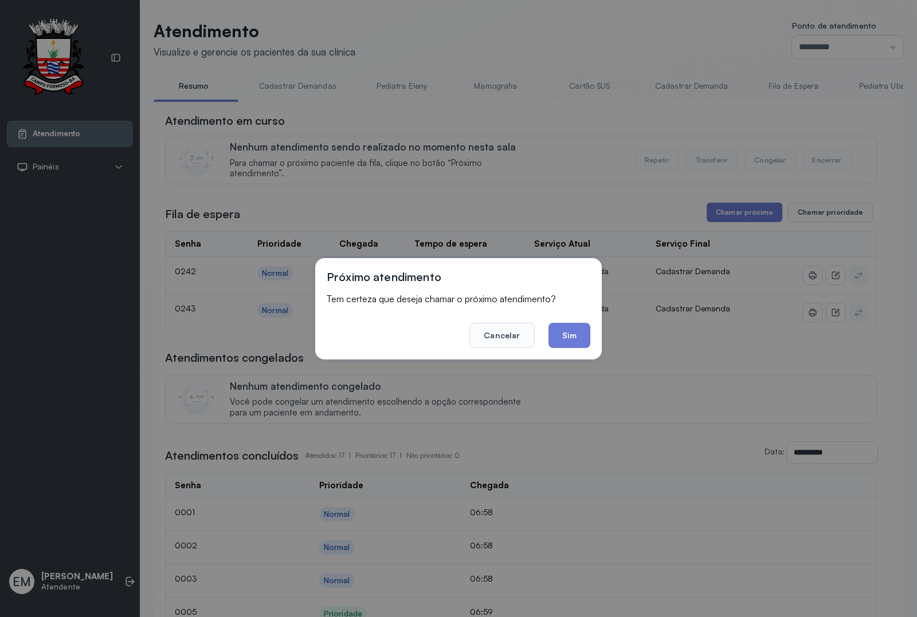
click at [561, 330] on button "Sim" at bounding box center [569, 335] width 42 height 25
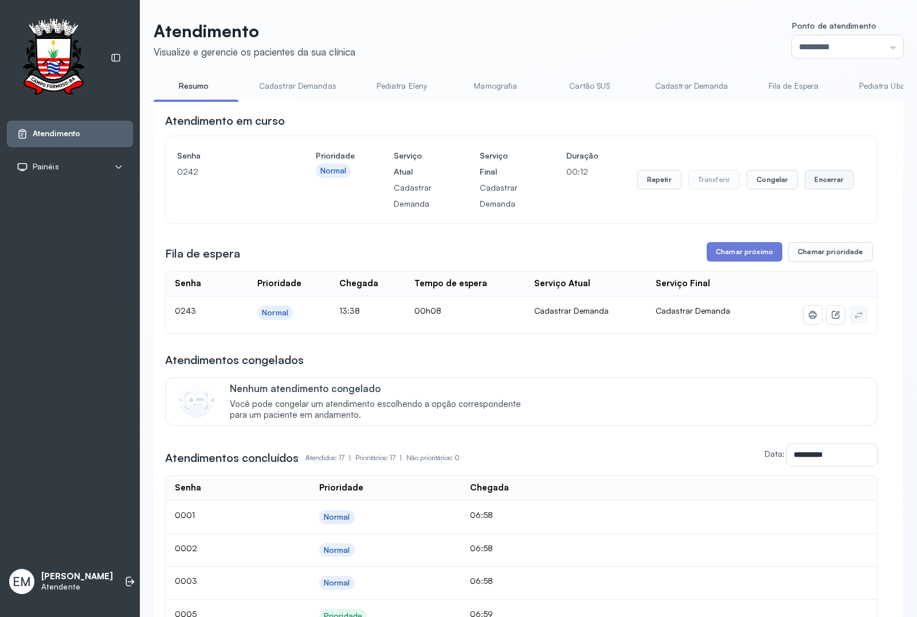
click at [811, 185] on button "Encerrar" at bounding box center [828, 179] width 49 height 19
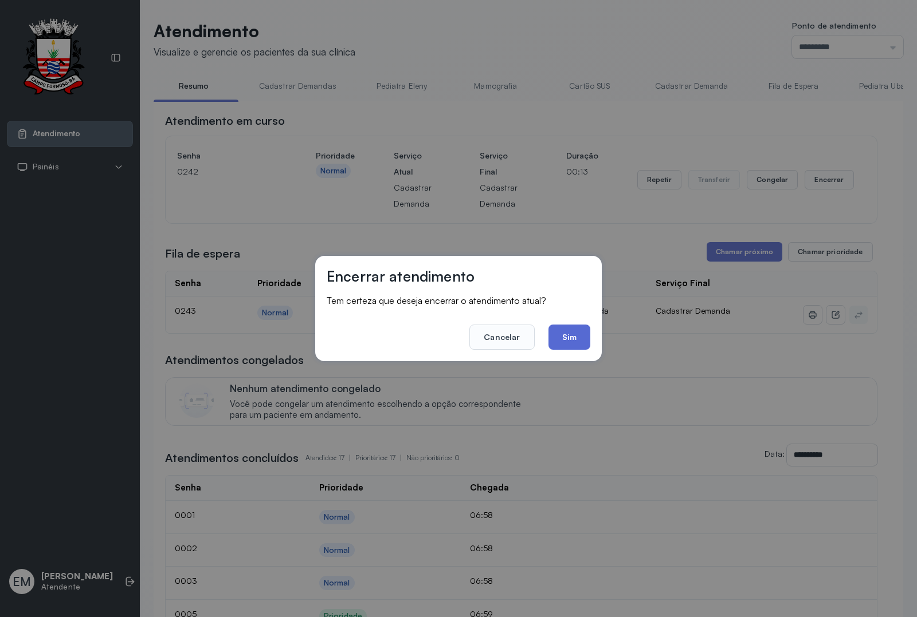
click at [567, 329] on button "Sim" at bounding box center [569, 337] width 42 height 25
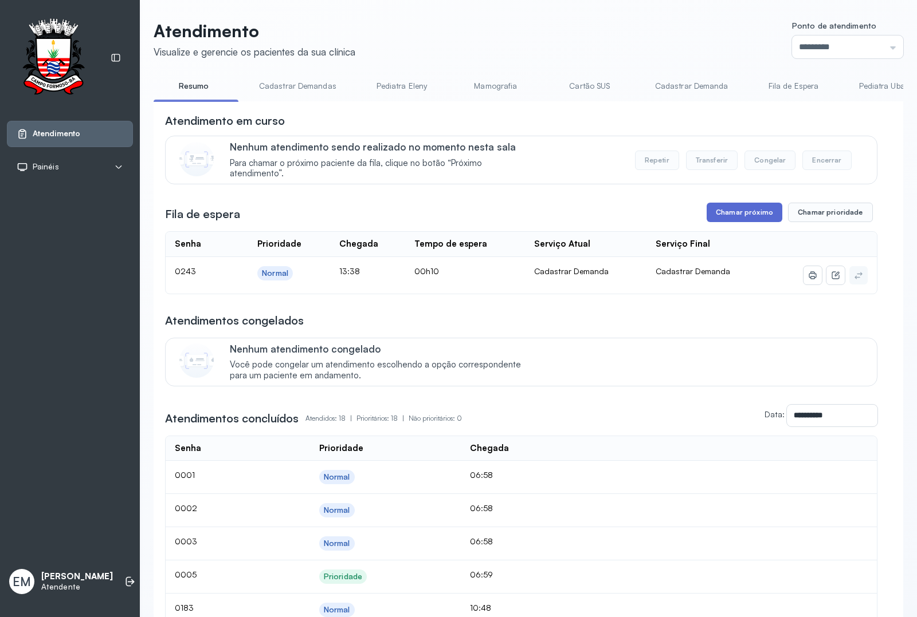
click at [738, 214] on button "Chamar próximo" at bounding box center [744, 212] width 76 height 19
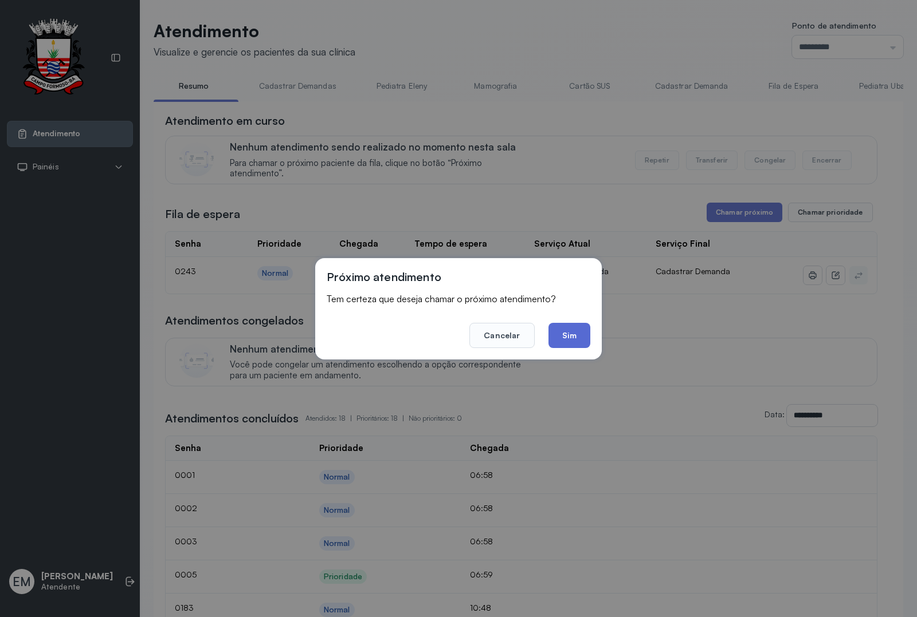
click at [574, 334] on button "Sim" at bounding box center [569, 335] width 42 height 25
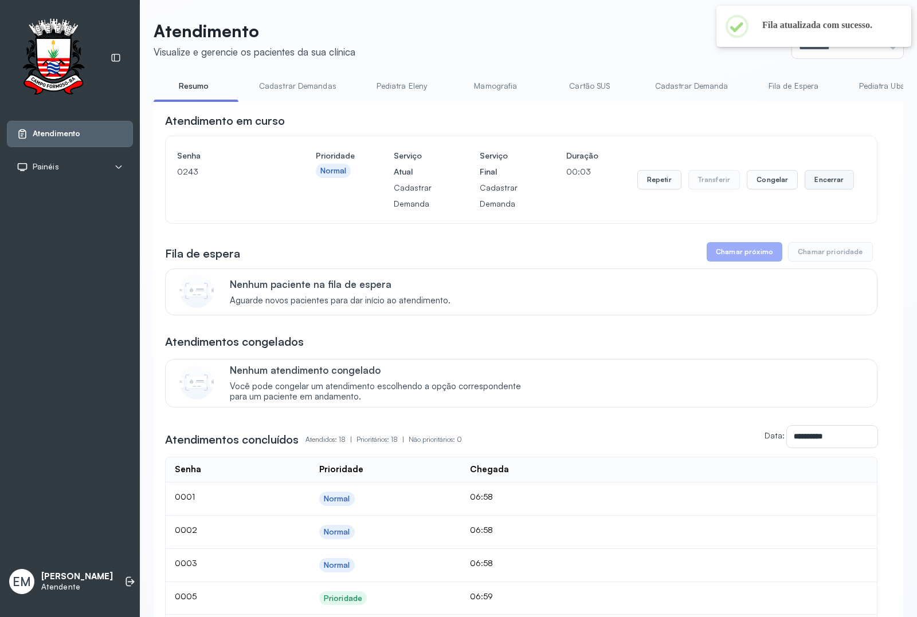
click at [821, 180] on button "Encerrar" at bounding box center [828, 179] width 49 height 19
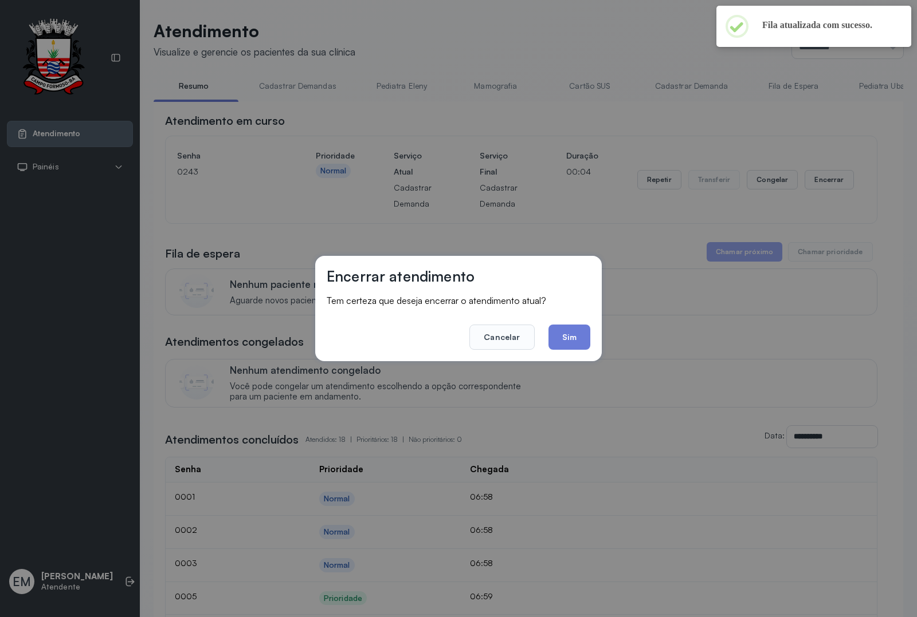
click at [554, 327] on button "Sim" at bounding box center [569, 337] width 42 height 25
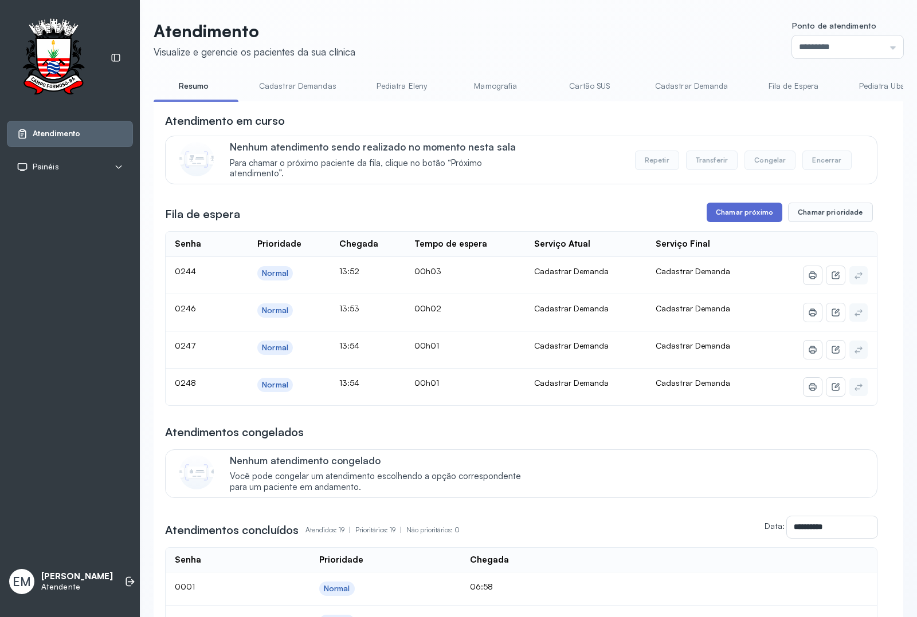
click at [729, 213] on button "Chamar próximo" at bounding box center [744, 212] width 76 height 19
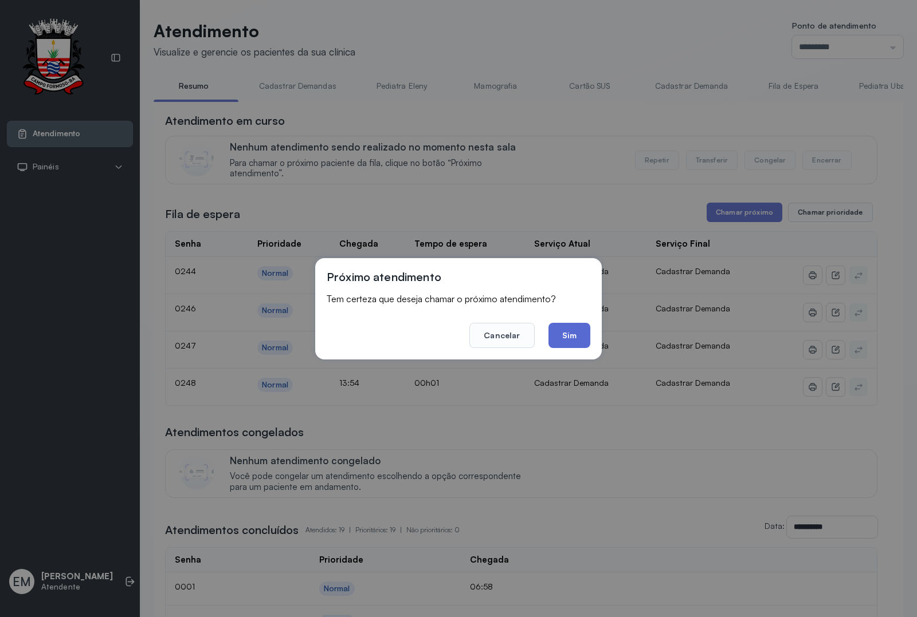
click at [572, 329] on button "Sim" at bounding box center [569, 335] width 42 height 25
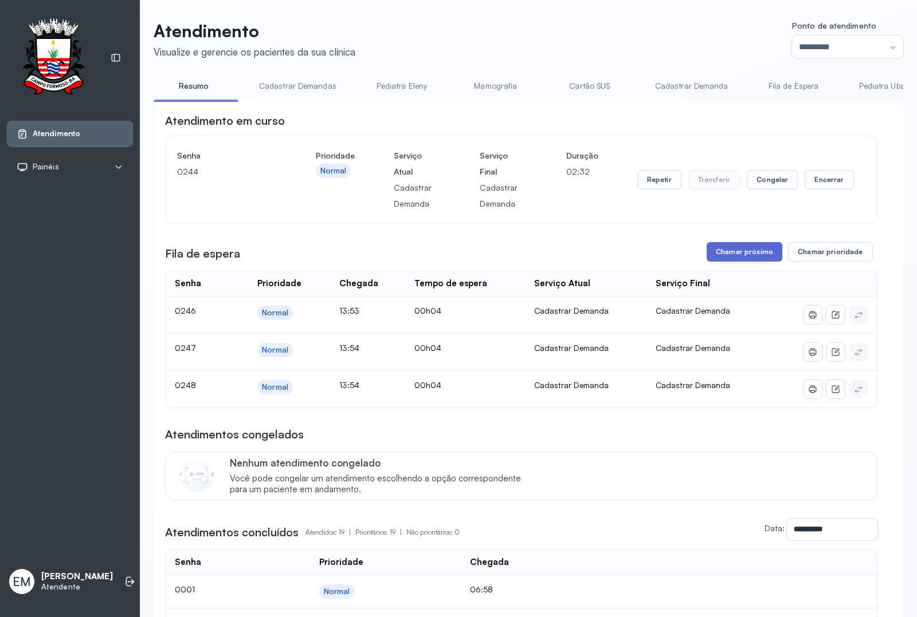
click at [717, 250] on button "Chamar próximo" at bounding box center [744, 251] width 76 height 19
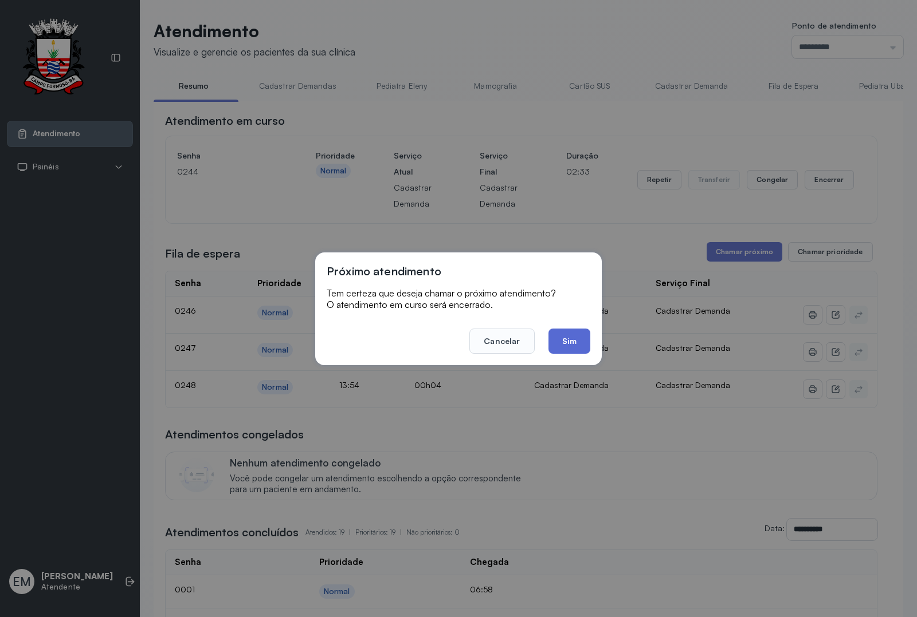
click at [573, 340] on button "Sim" at bounding box center [569, 341] width 42 height 25
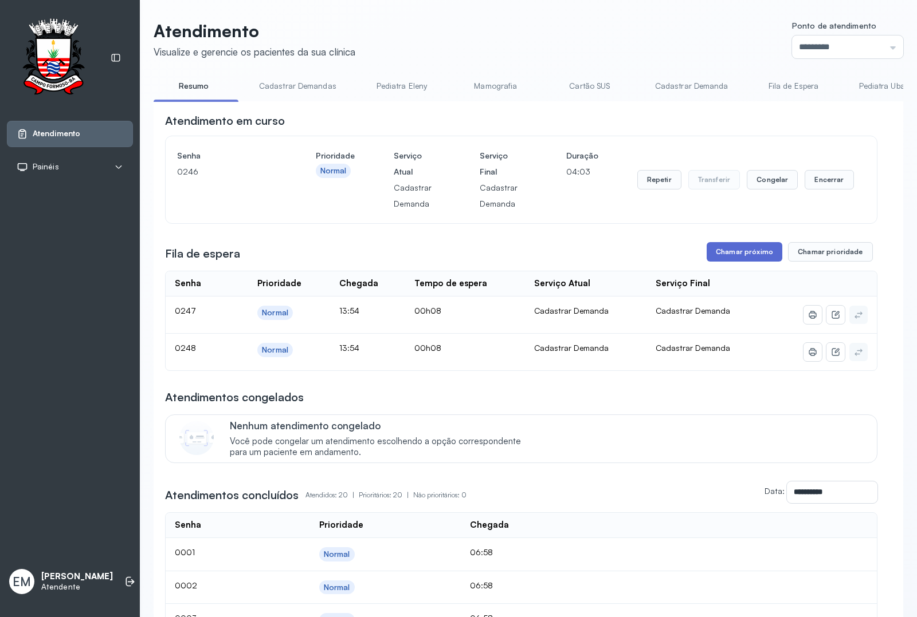
click at [731, 250] on button "Chamar próximo" at bounding box center [744, 251] width 76 height 19
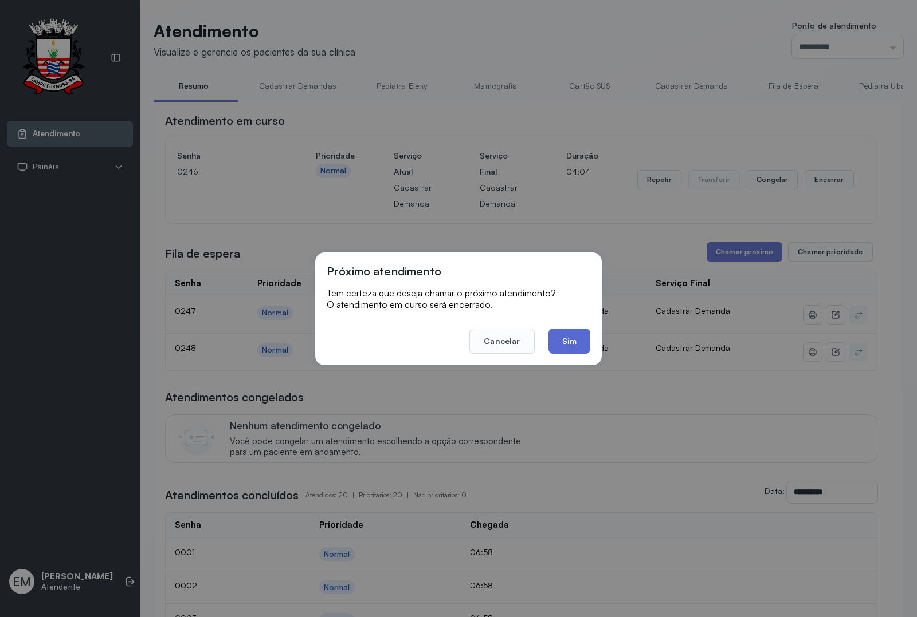
click at [567, 339] on button "Sim" at bounding box center [569, 341] width 42 height 25
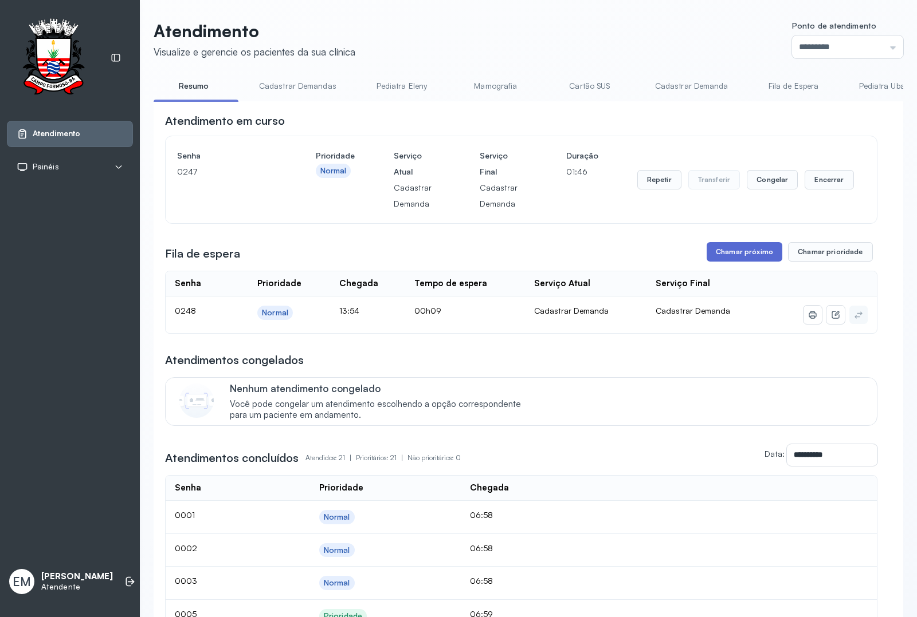
click at [740, 258] on button "Chamar próximo" at bounding box center [744, 251] width 76 height 19
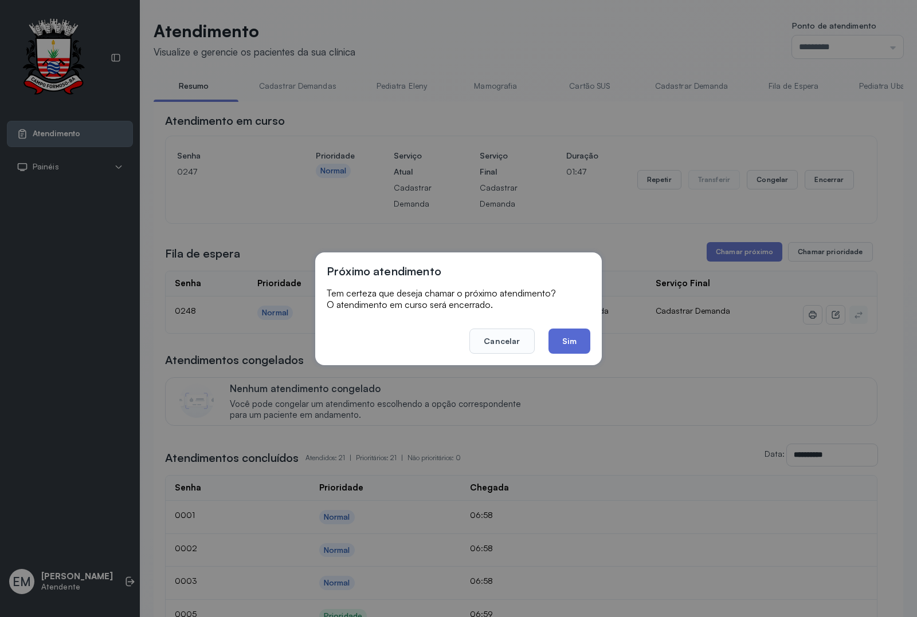
click at [568, 336] on button "Sim" at bounding box center [569, 341] width 42 height 25
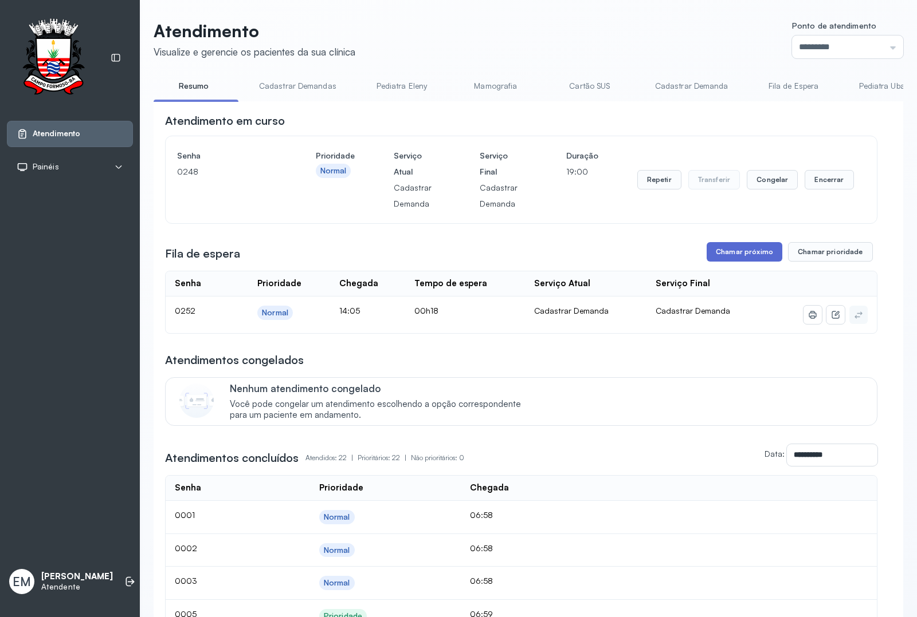
click at [732, 250] on button "Chamar próximo" at bounding box center [744, 251] width 76 height 19
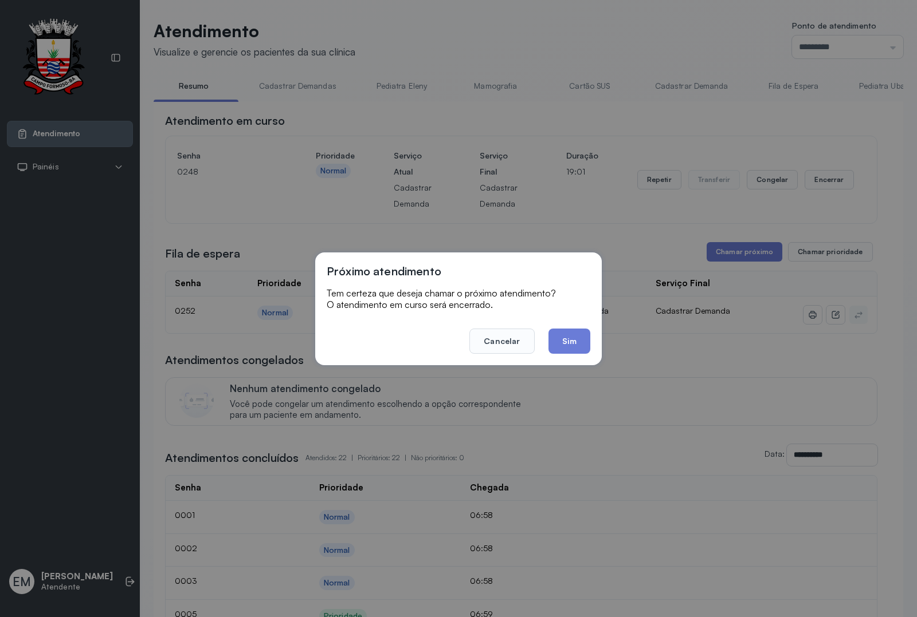
drag, startPoint x: 566, startPoint y: 339, endPoint x: 567, endPoint y: 319, distance: 20.1
click at [567, 339] on button "Sim" at bounding box center [569, 341] width 42 height 25
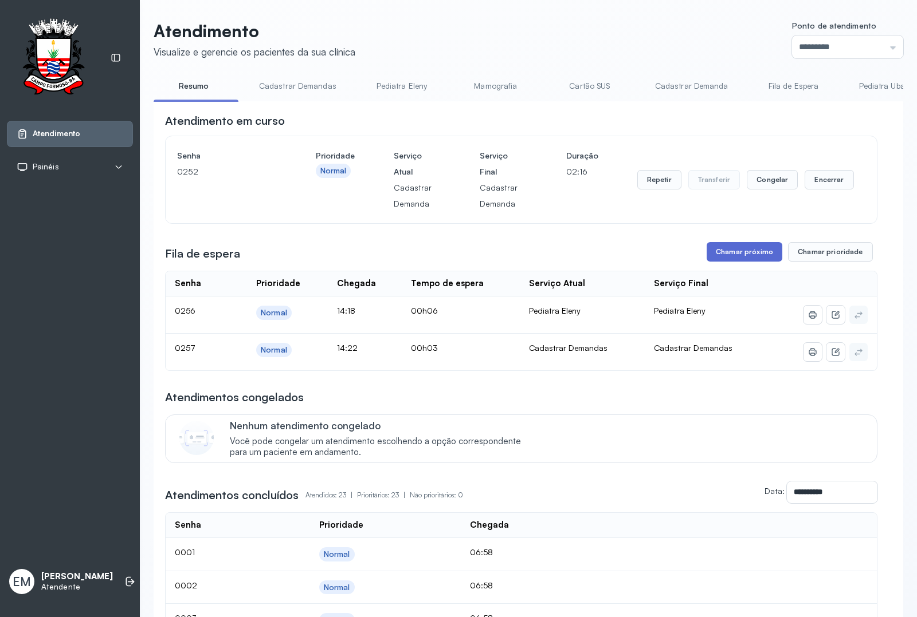
click at [717, 250] on button "Chamar próximo" at bounding box center [744, 251] width 76 height 19
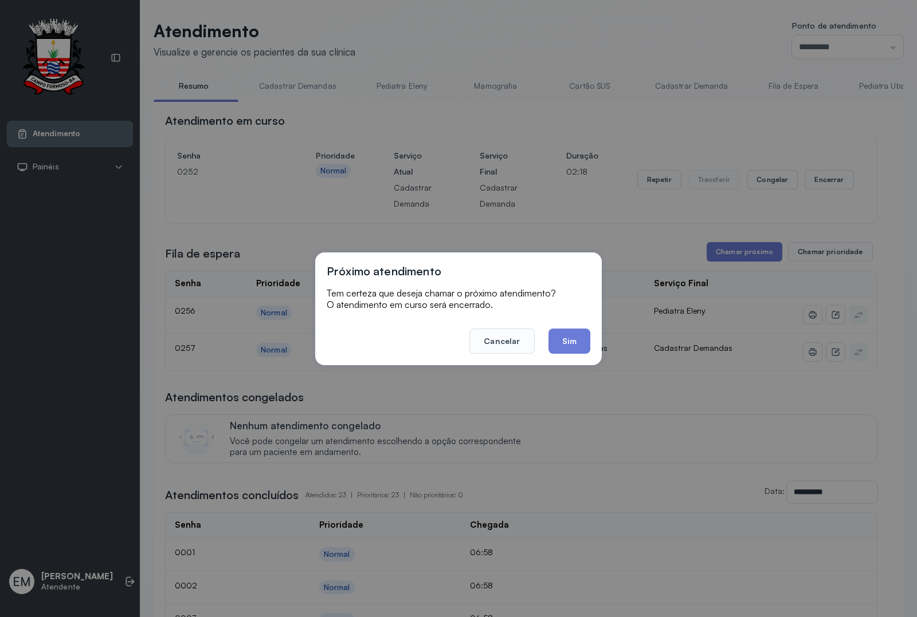
click at [579, 338] on button "Sim" at bounding box center [569, 341] width 42 height 25
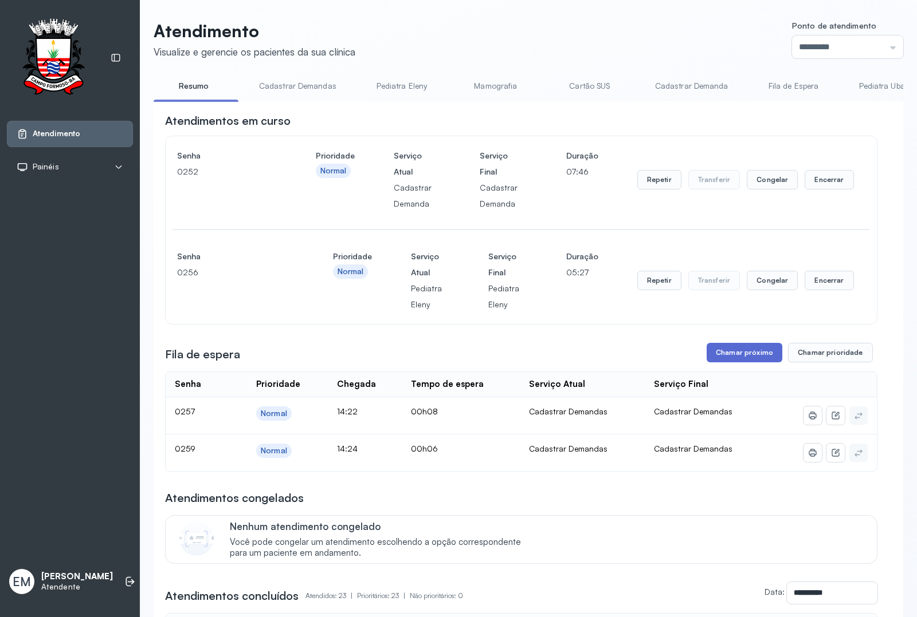
click at [725, 354] on button "Chamar próximo" at bounding box center [744, 352] width 76 height 19
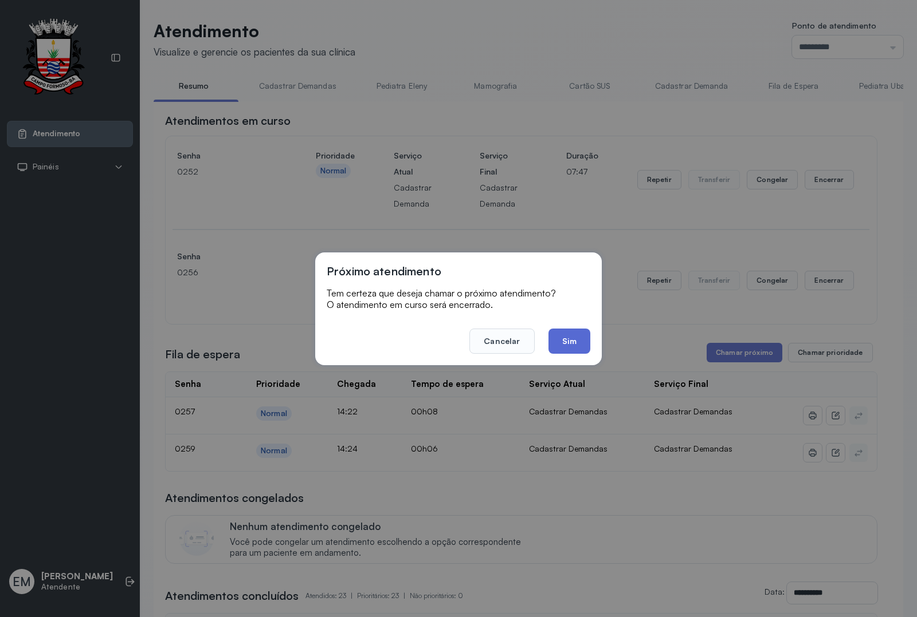
click at [567, 344] on button "Sim" at bounding box center [569, 341] width 42 height 25
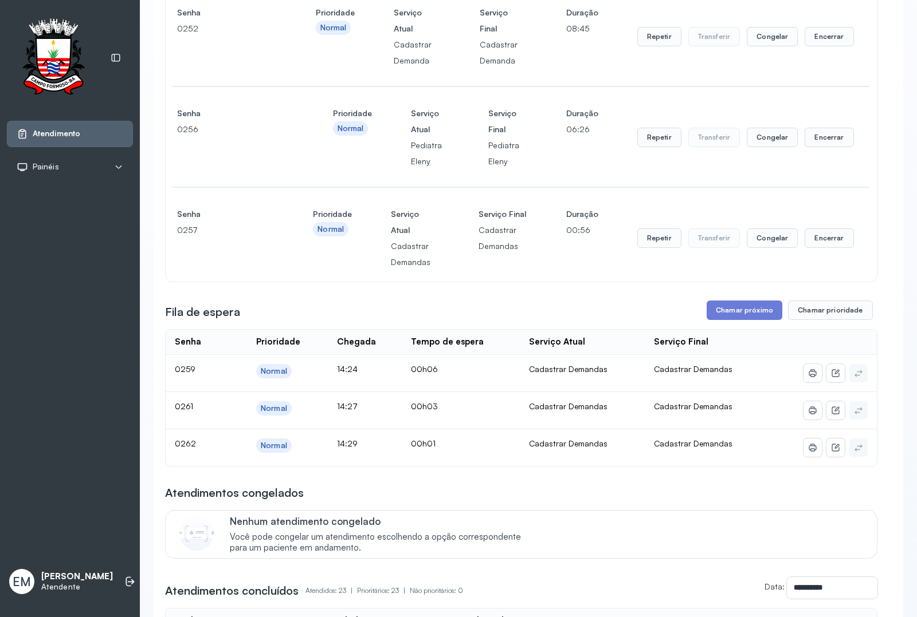
scroll to position [215, 0]
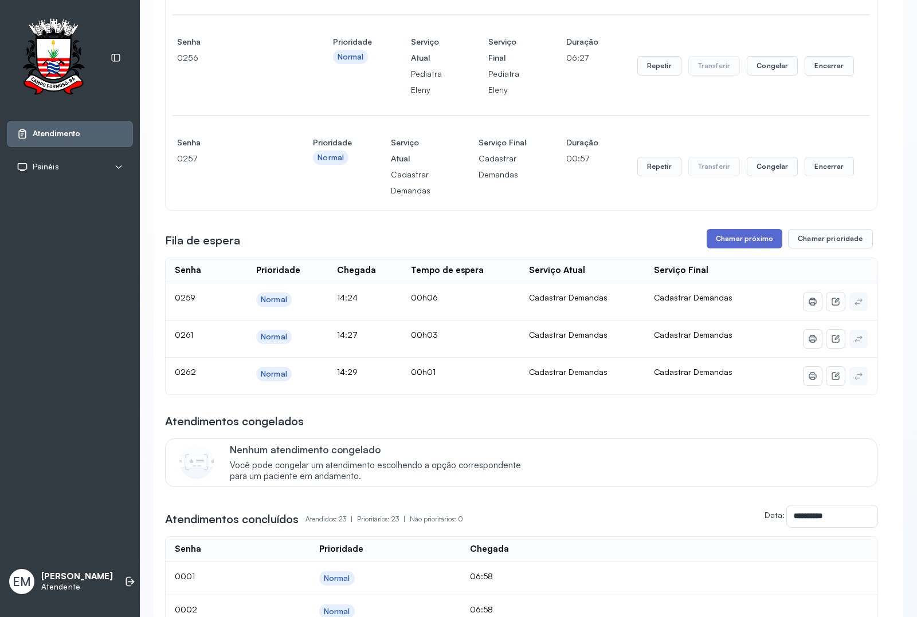
click at [720, 242] on button "Chamar próximo" at bounding box center [744, 238] width 76 height 19
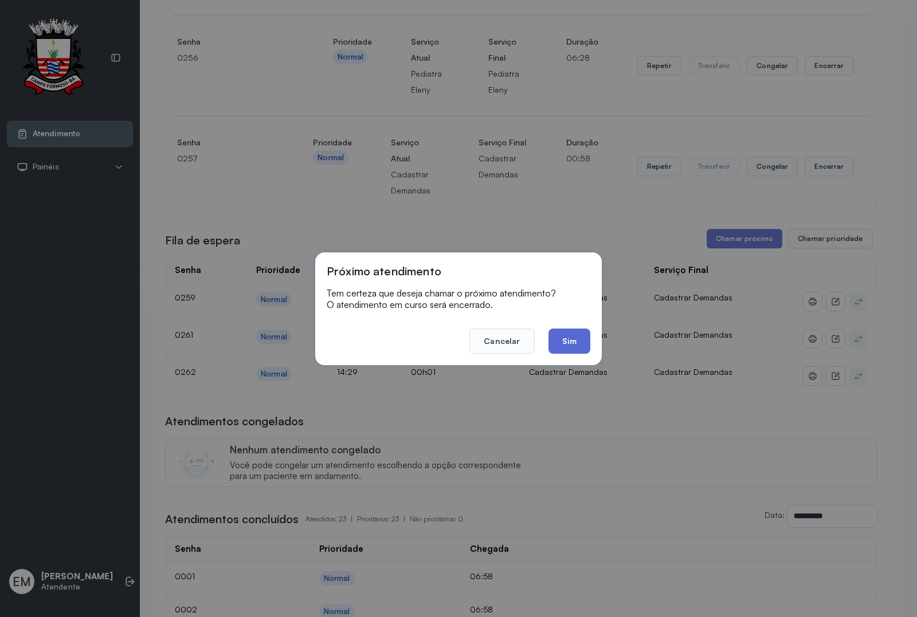
click at [568, 340] on button "Sim" at bounding box center [569, 341] width 42 height 25
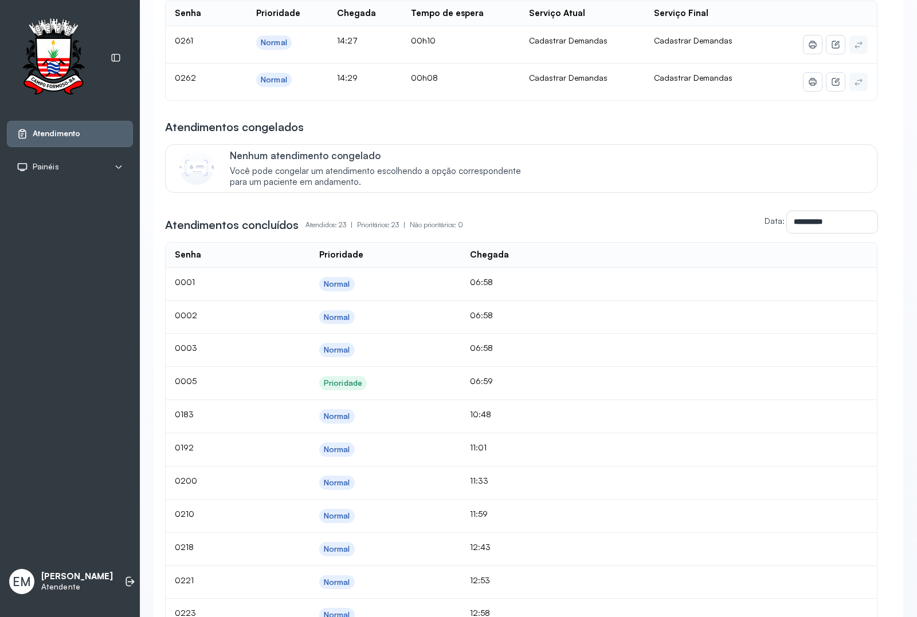
scroll to position [0, 0]
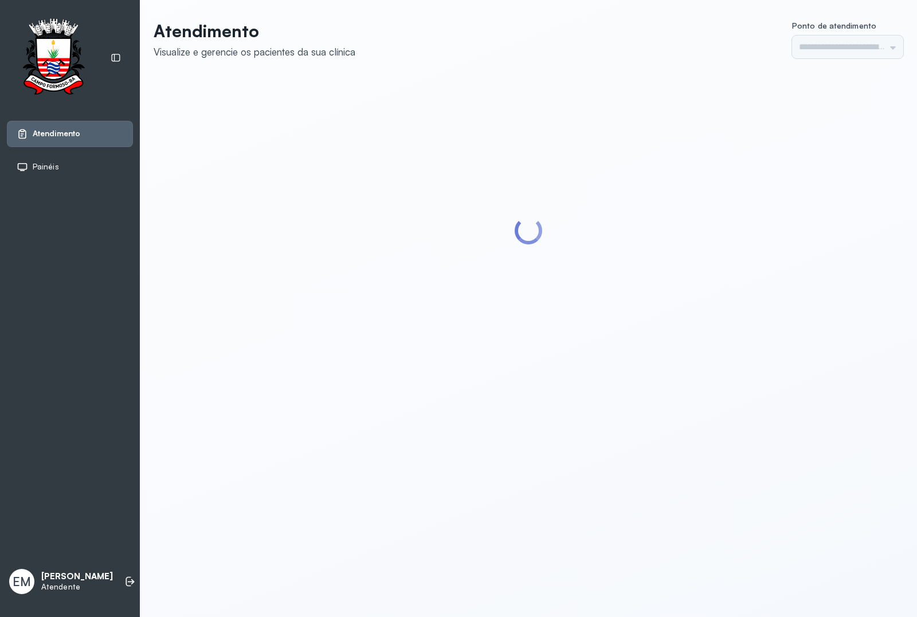
type input "*********"
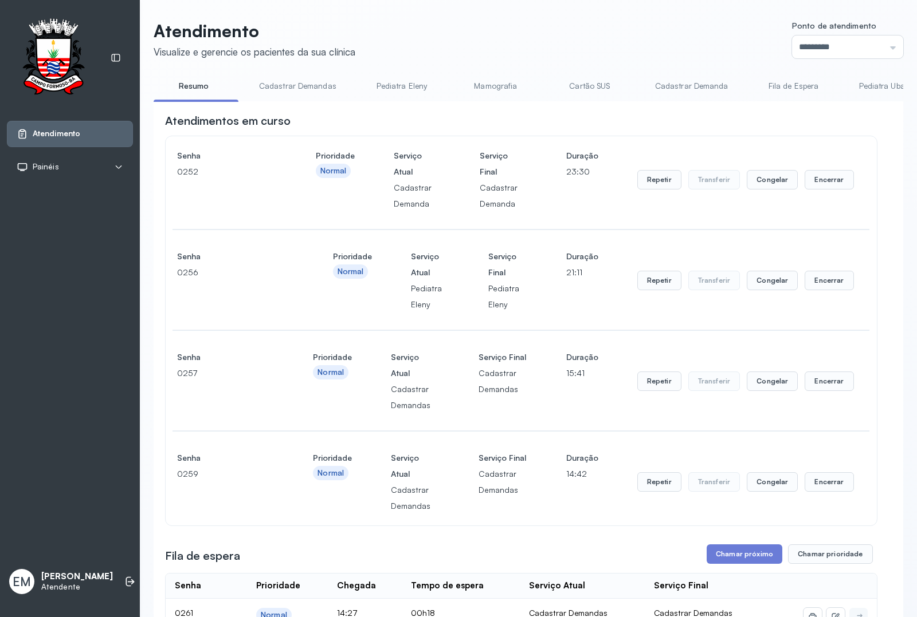
click at [189, 87] on link "Resumo" at bounding box center [194, 86] width 80 height 19
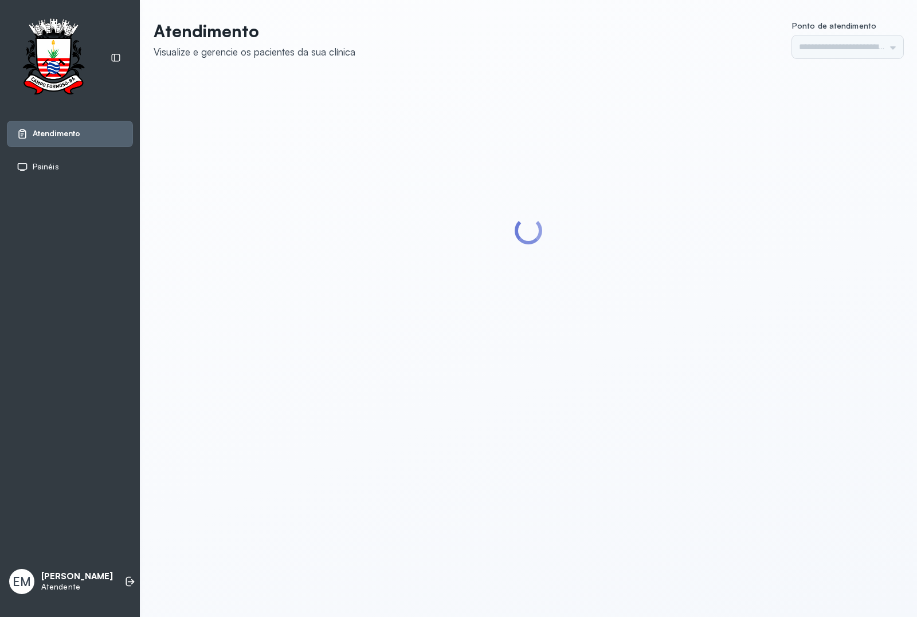
type input "*********"
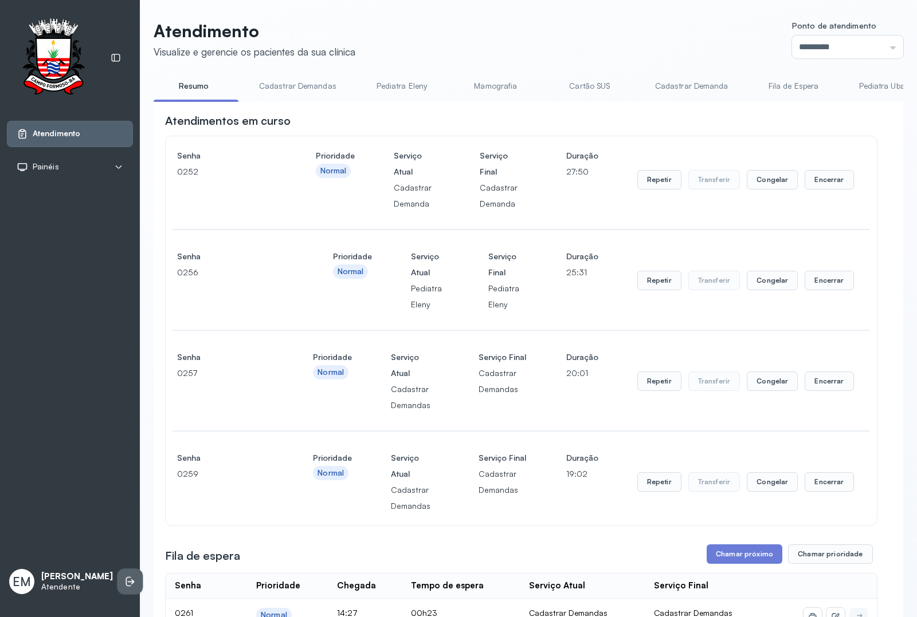
click at [124, 576] on icon at bounding box center [129, 581] width 11 height 11
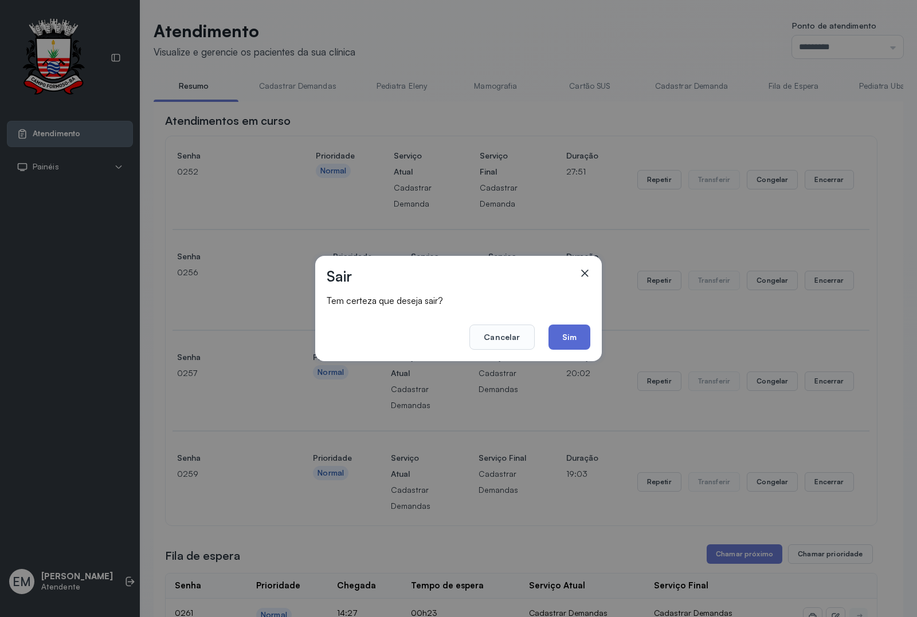
click at [565, 337] on button "Sim" at bounding box center [569, 337] width 42 height 25
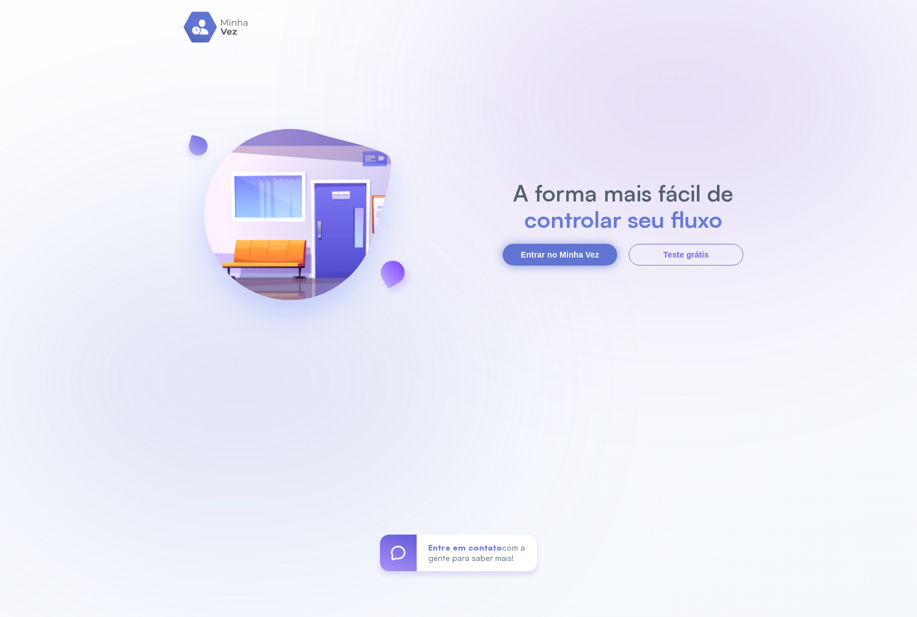
click at [551, 255] on button "Entrar no Minha Vez" at bounding box center [559, 255] width 115 height 22
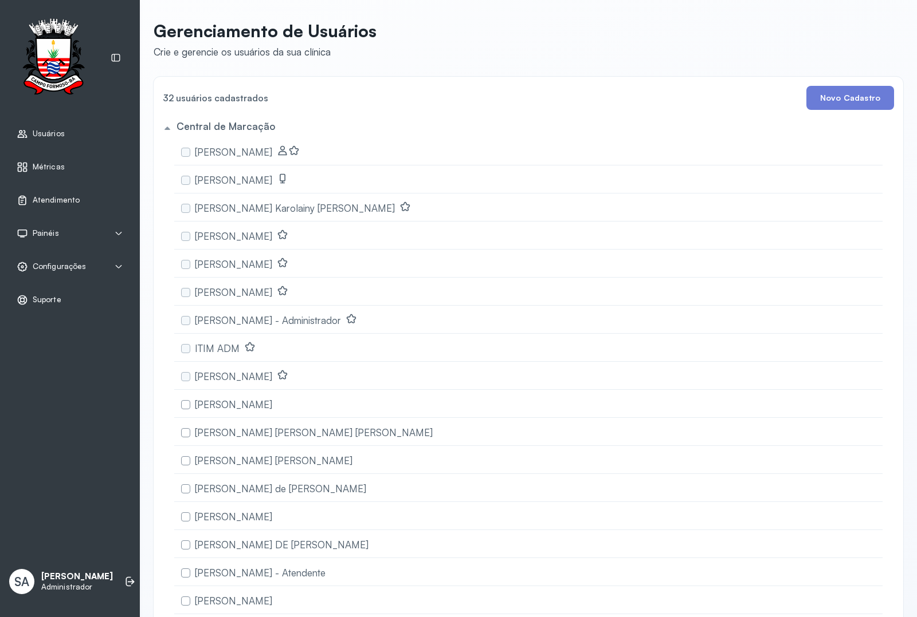
click at [63, 196] on span "Atendimento" at bounding box center [56, 200] width 47 height 10
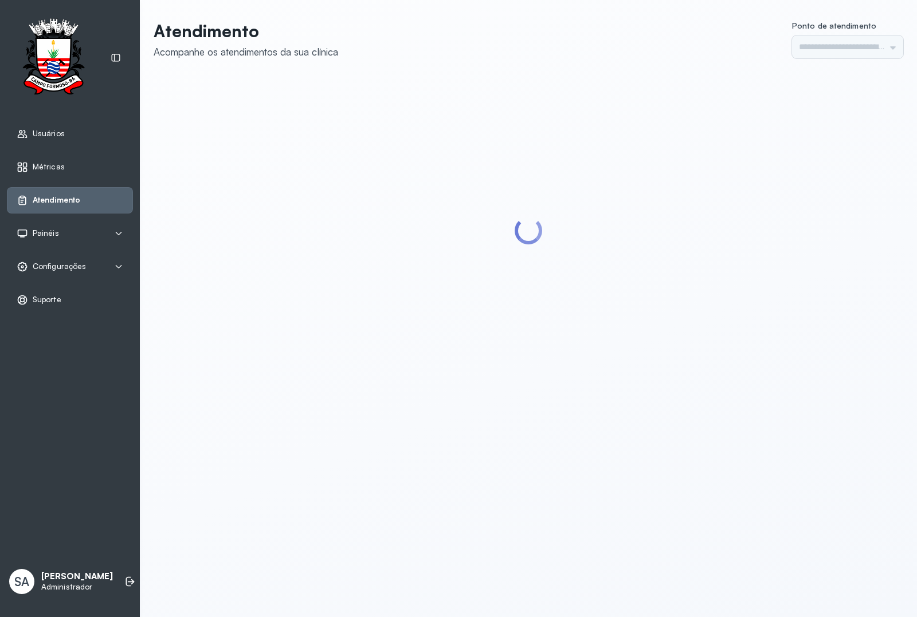
type input "******"
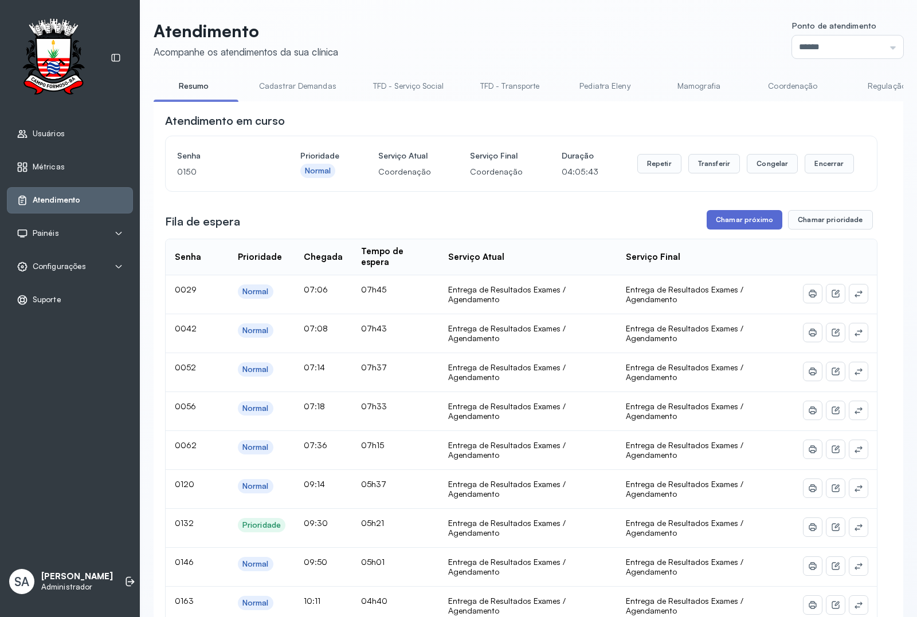
click at [737, 230] on button "Chamar próximo" at bounding box center [744, 219] width 76 height 19
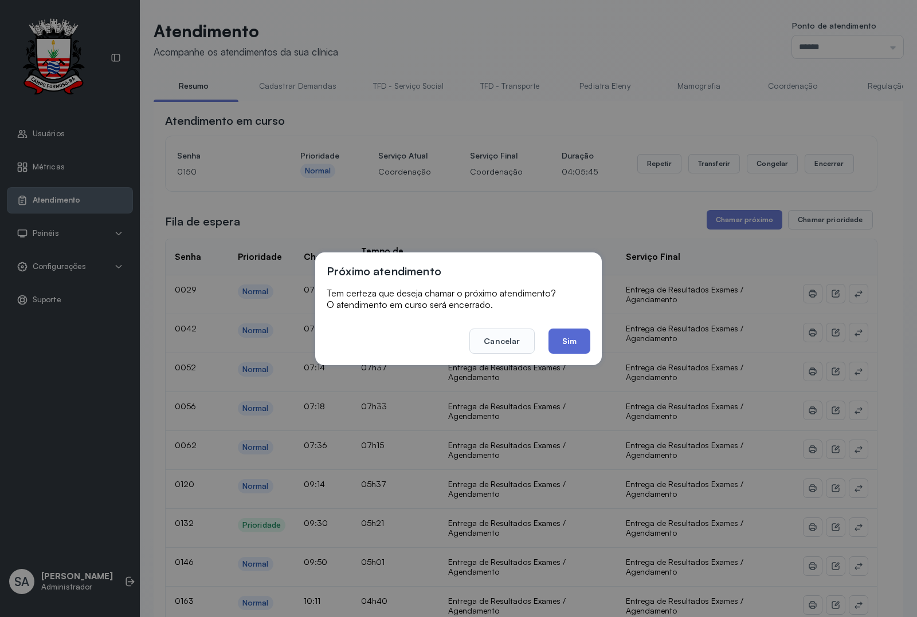
click at [576, 339] on button "Sim" at bounding box center [569, 341] width 42 height 25
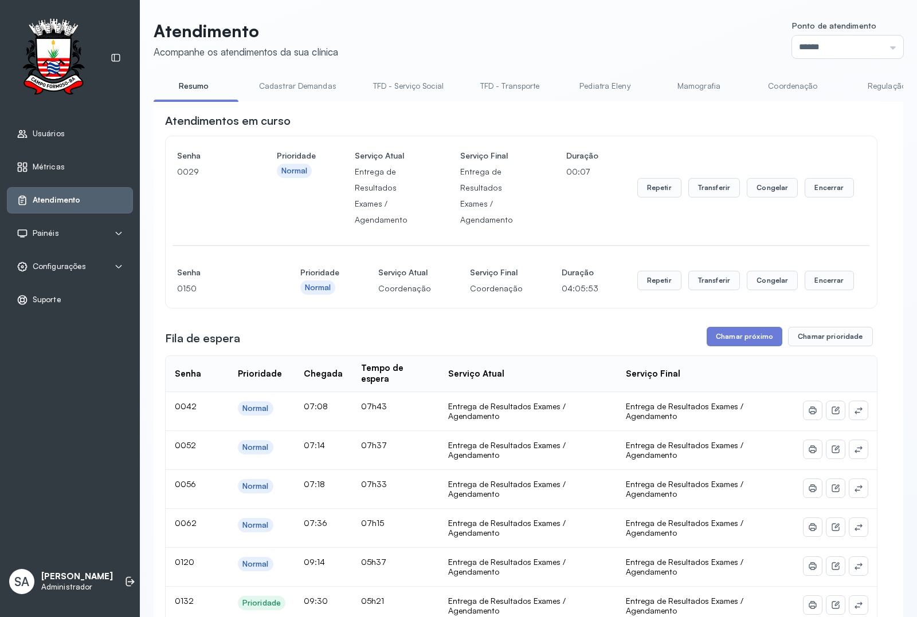
click at [68, 266] on span "Configurações" at bounding box center [59, 267] width 53 height 10
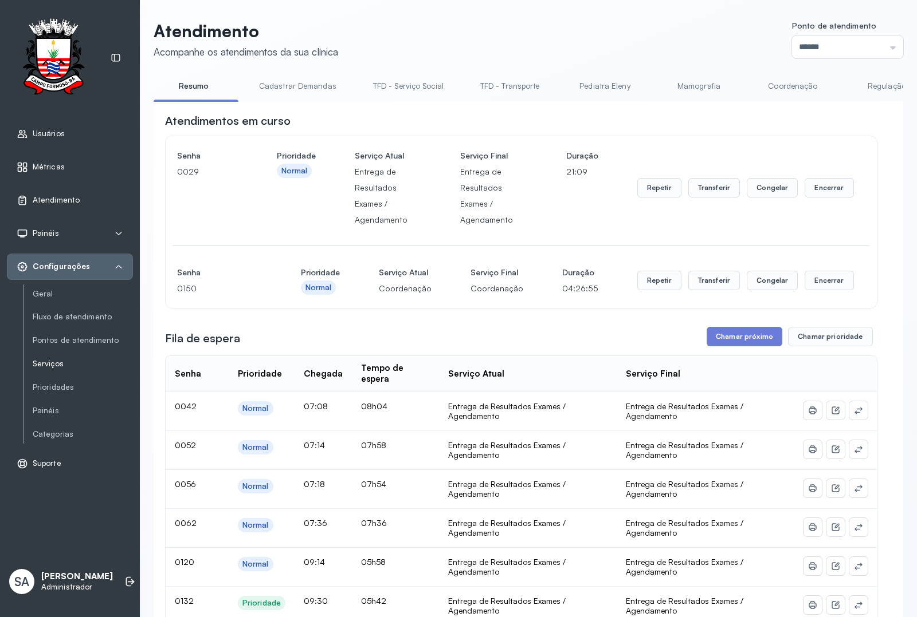
click at [55, 367] on link "Serviços" at bounding box center [83, 364] width 100 height 10
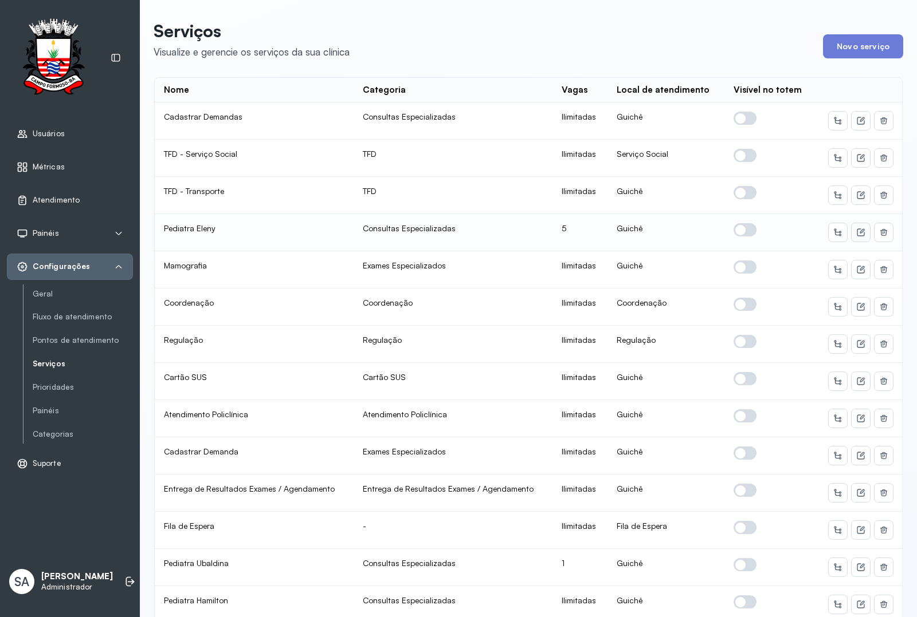
click at [856, 232] on icon at bounding box center [860, 232] width 9 height 9
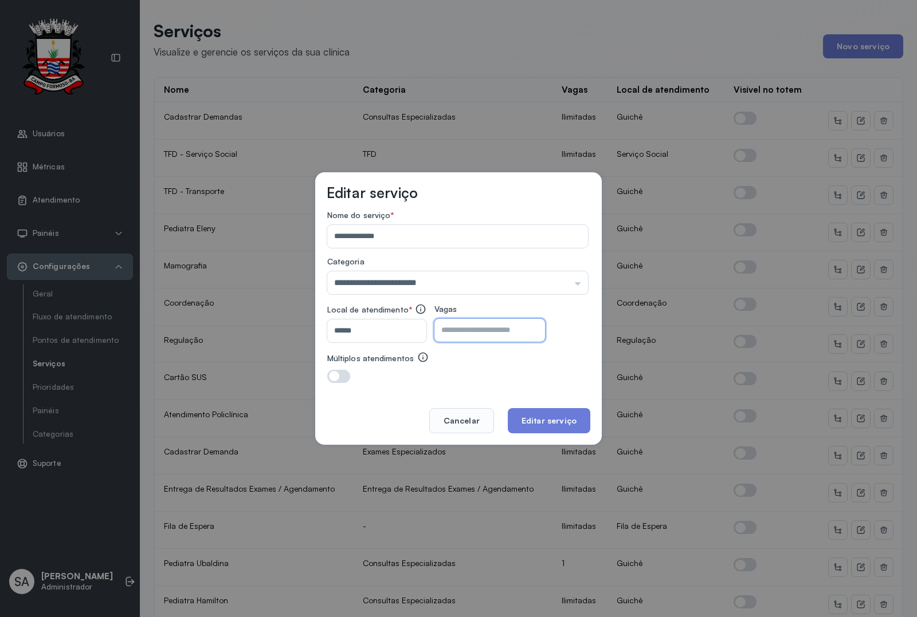
click at [521, 319] on input "*" at bounding box center [479, 330] width 91 height 23
type input "*"
click at [536, 417] on button "Editar serviço" at bounding box center [549, 420] width 82 height 25
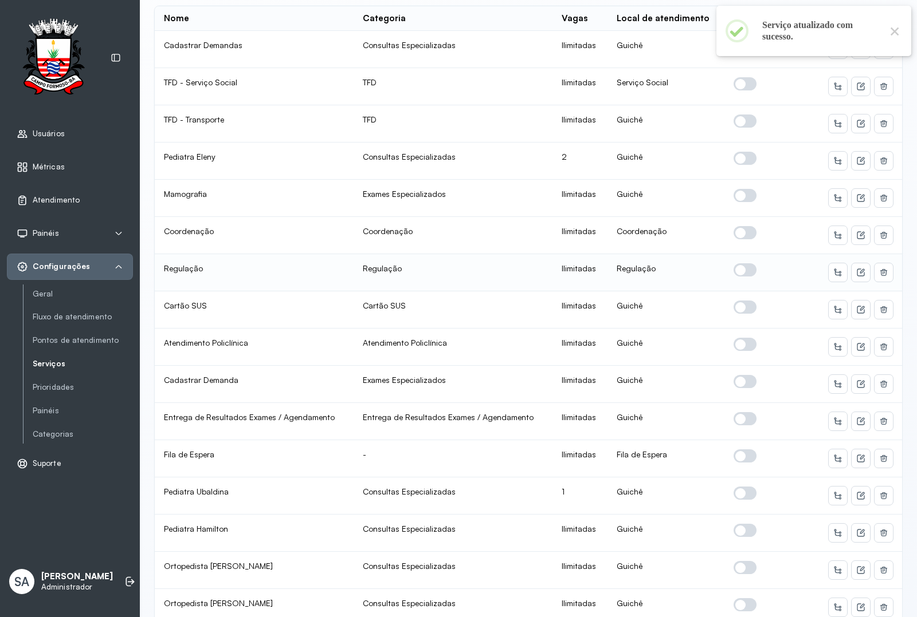
scroll to position [143, 0]
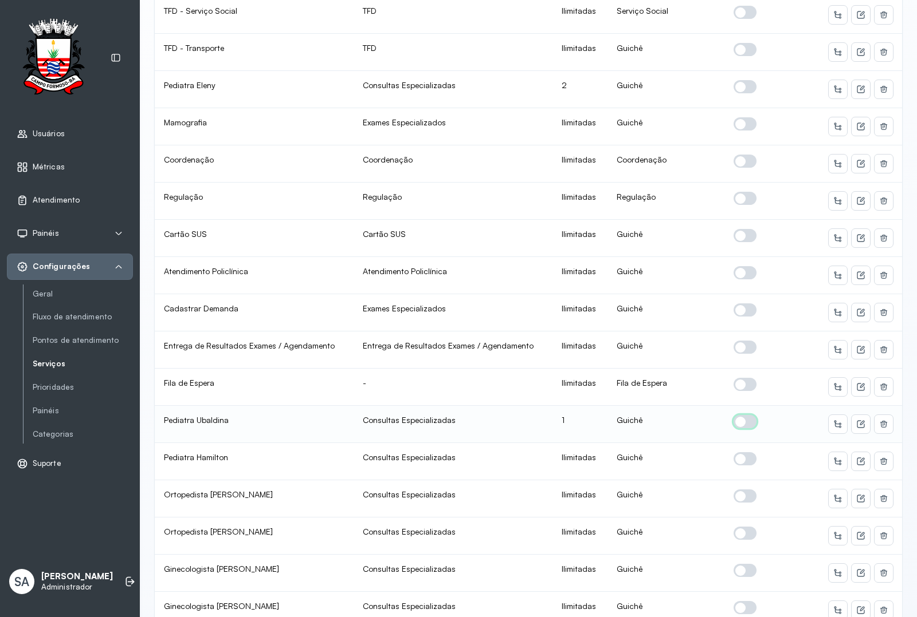
click at [740, 427] on span at bounding box center [744, 421] width 23 height 13
click at [859, 426] on icon at bounding box center [861, 423] width 5 height 5
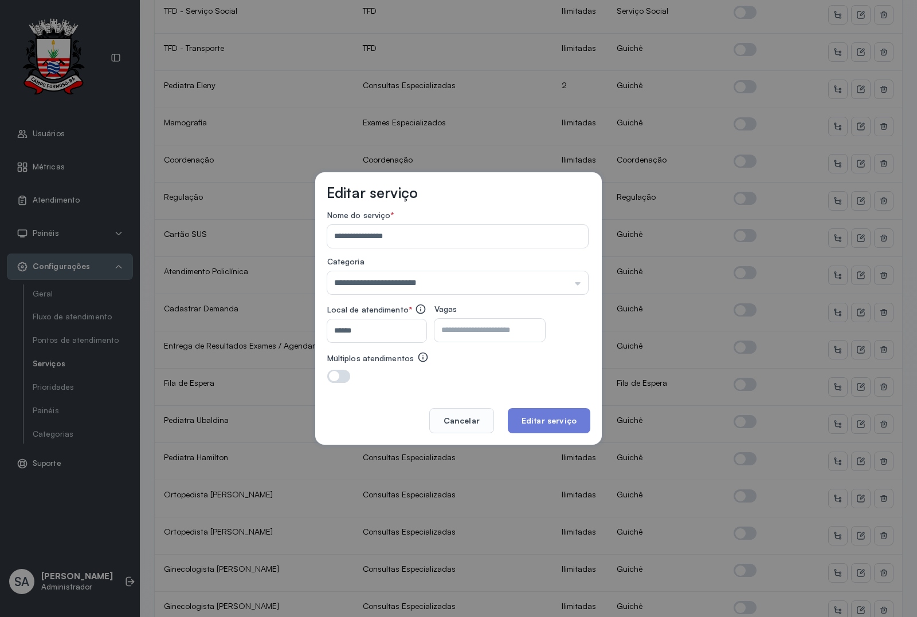
click at [459, 327] on input "*" at bounding box center [479, 330] width 91 height 23
type input "*"
click at [536, 411] on button "Editar serviço" at bounding box center [549, 420] width 82 height 25
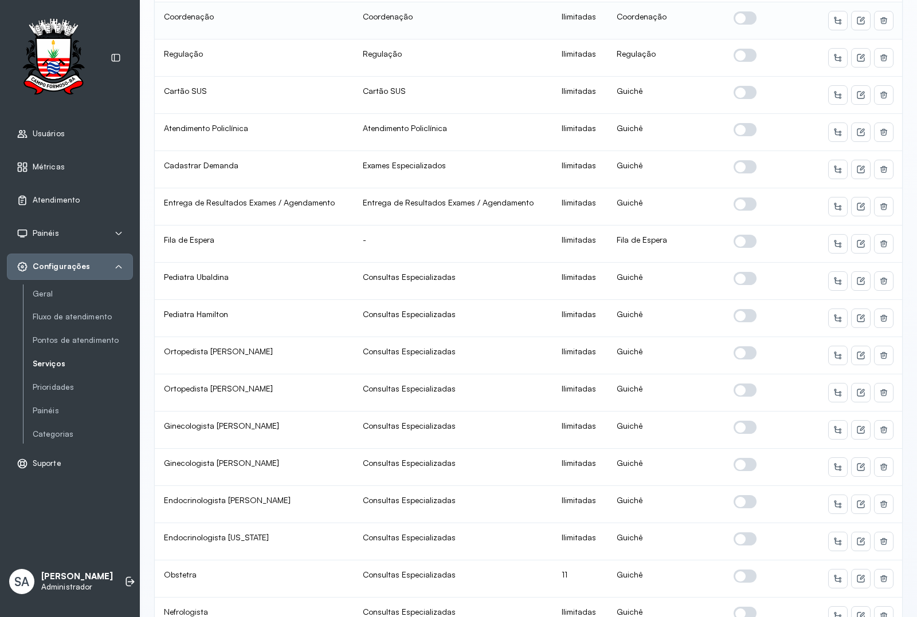
scroll to position [358, 0]
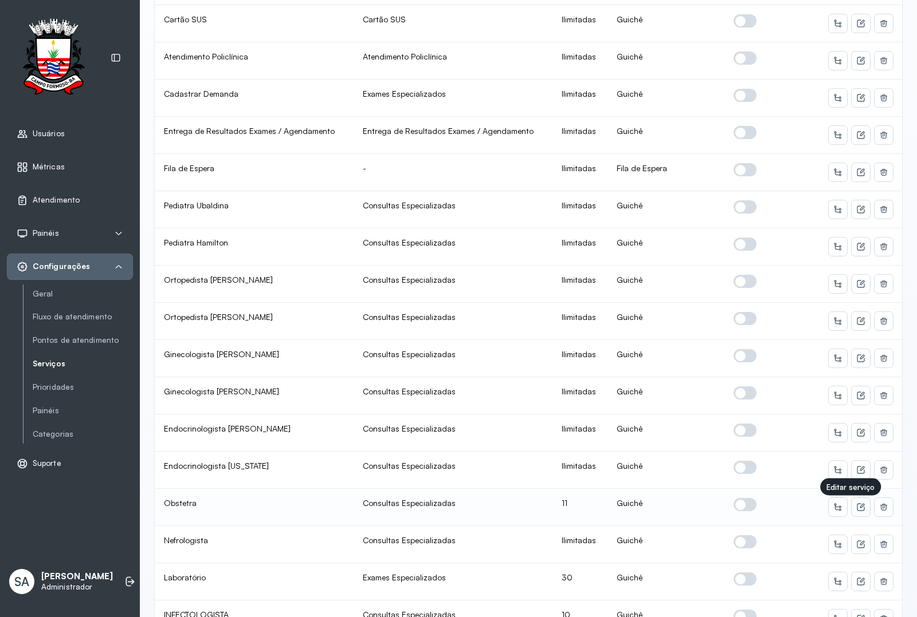
click at [851, 504] on button at bounding box center [860, 507] width 18 height 18
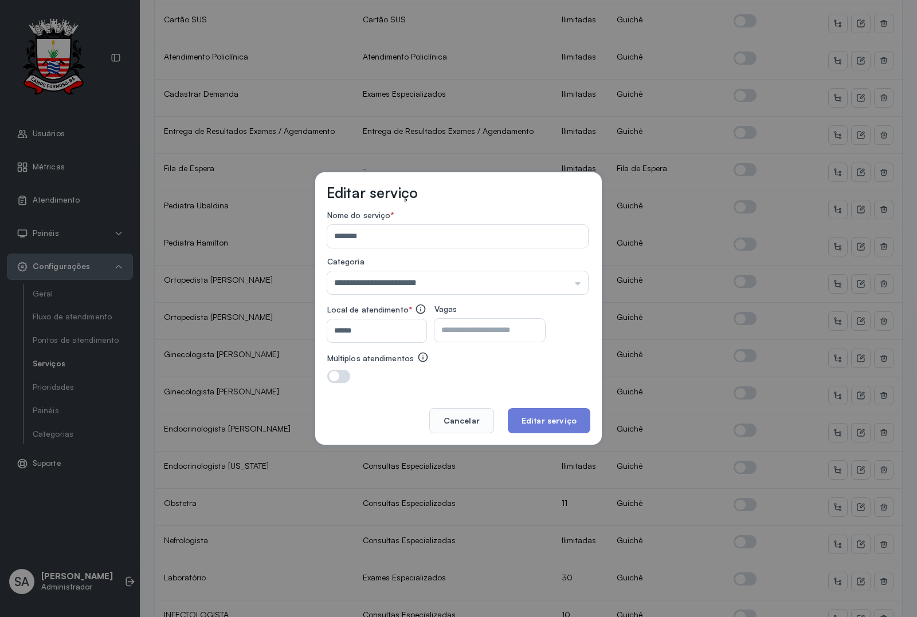
click at [473, 328] on input "**" at bounding box center [479, 330] width 91 height 23
type input "*"
click at [545, 422] on button "Editar serviço" at bounding box center [549, 420] width 82 height 25
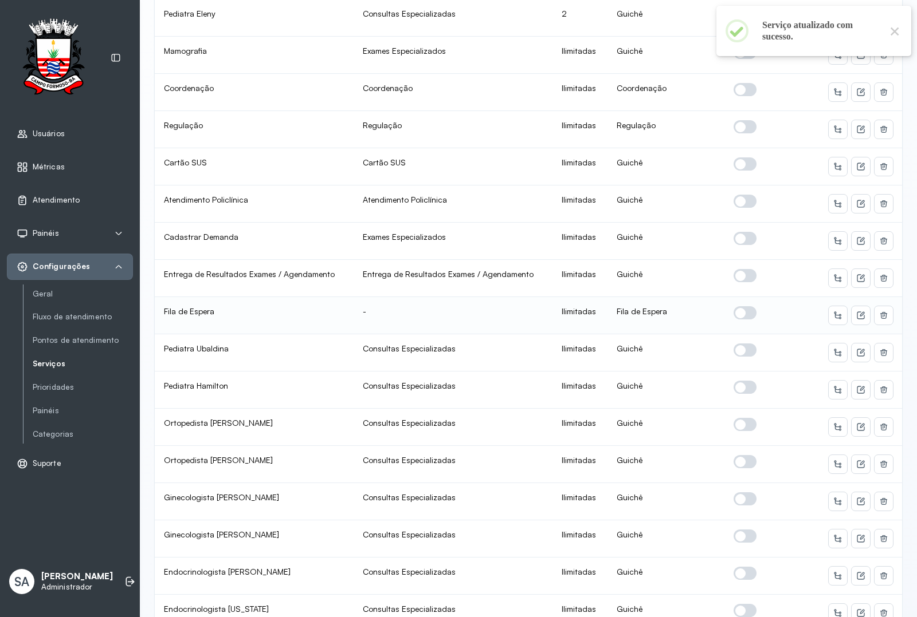
scroll to position [430, 0]
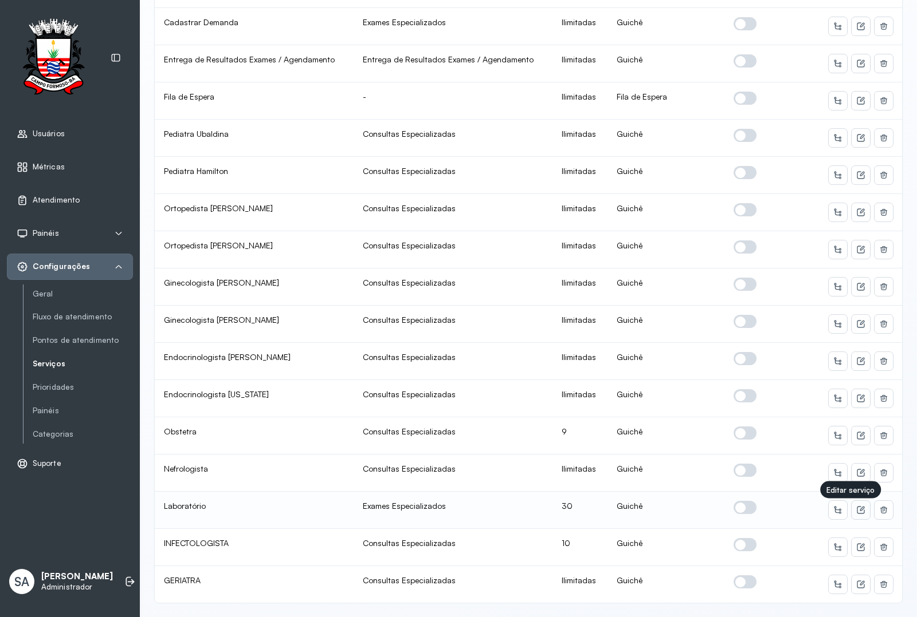
click at [859, 512] on icon at bounding box center [861, 509] width 5 height 5
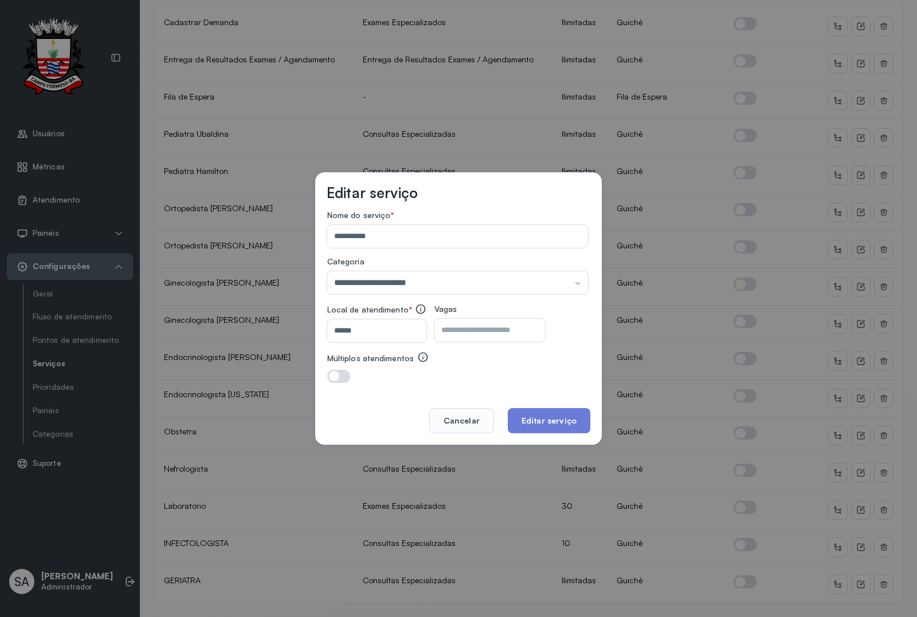
click at [468, 331] on input "**" at bounding box center [479, 330] width 91 height 23
type input "**"
click at [550, 422] on button "Editar serviço" at bounding box center [549, 420] width 82 height 25
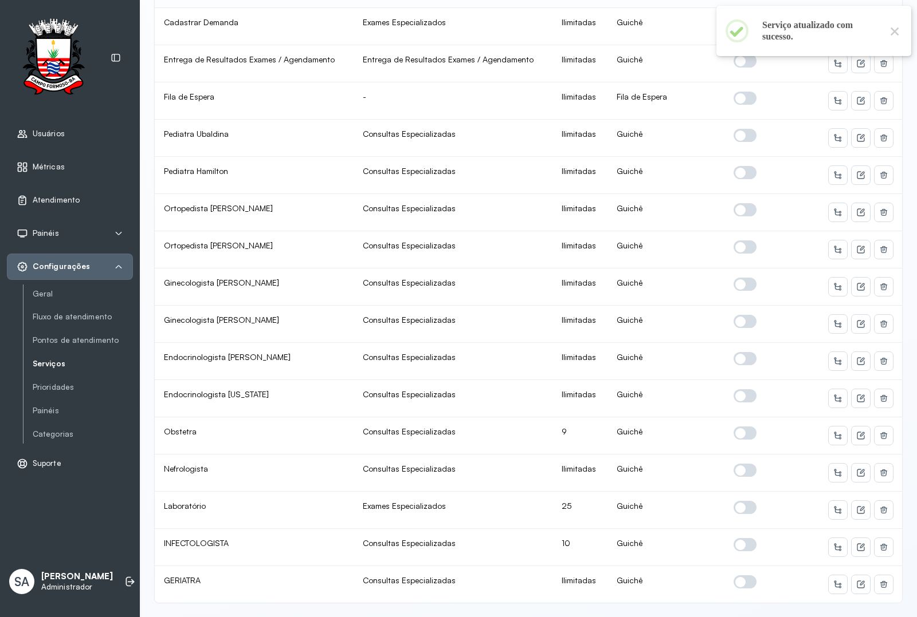
scroll to position [462, 0]
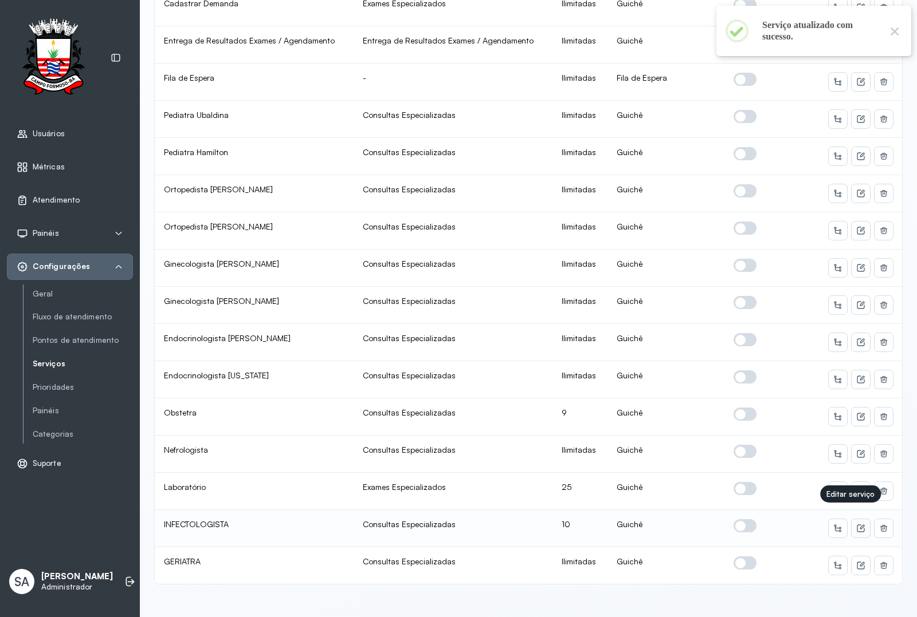
click at [856, 524] on icon at bounding box center [860, 528] width 9 height 9
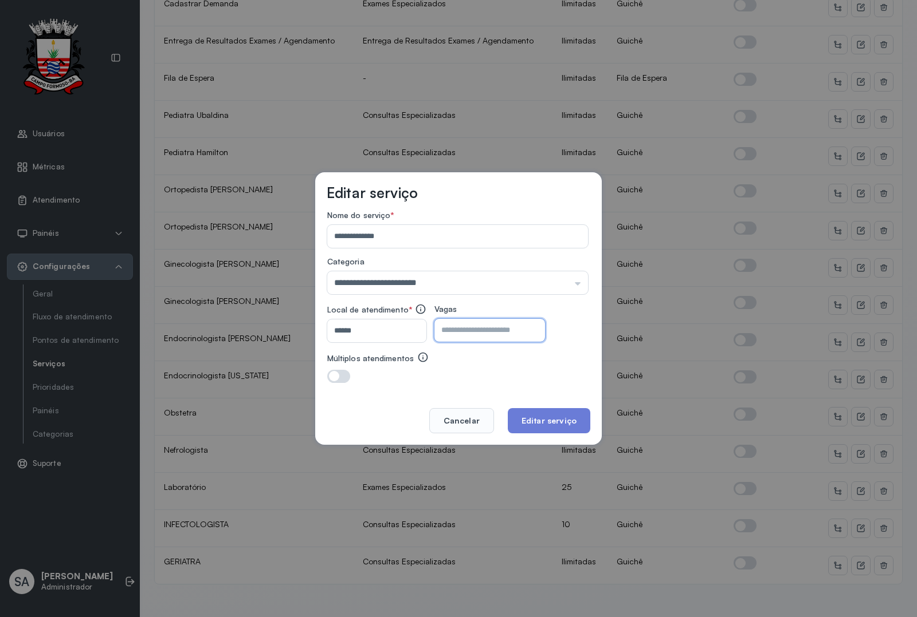
click at [470, 328] on input "**" at bounding box center [479, 330] width 91 height 23
type input "*"
click at [531, 415] on button "Editar serviço" at bounding box center [549, 420] width 82 height 25
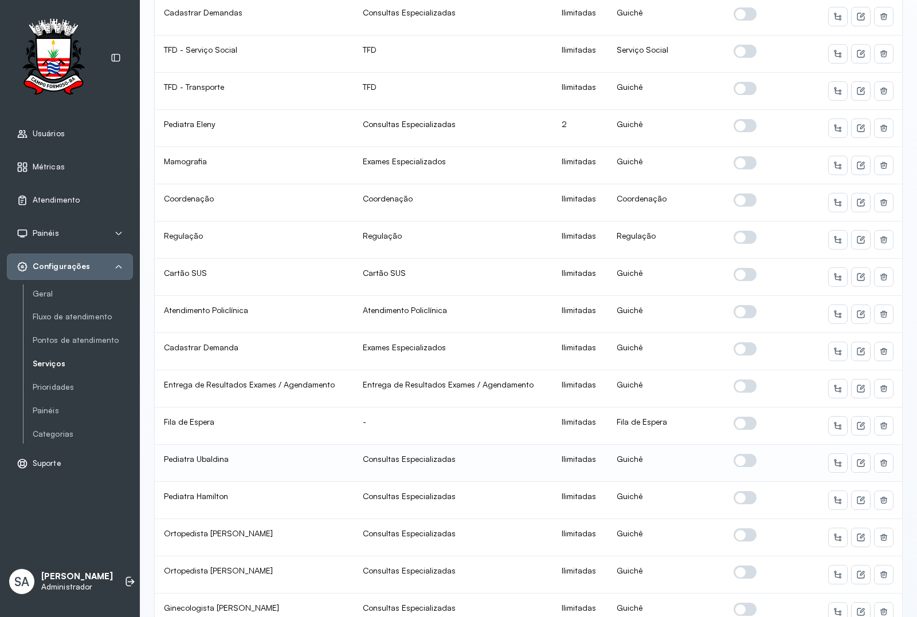
scroll to position [0, 0]
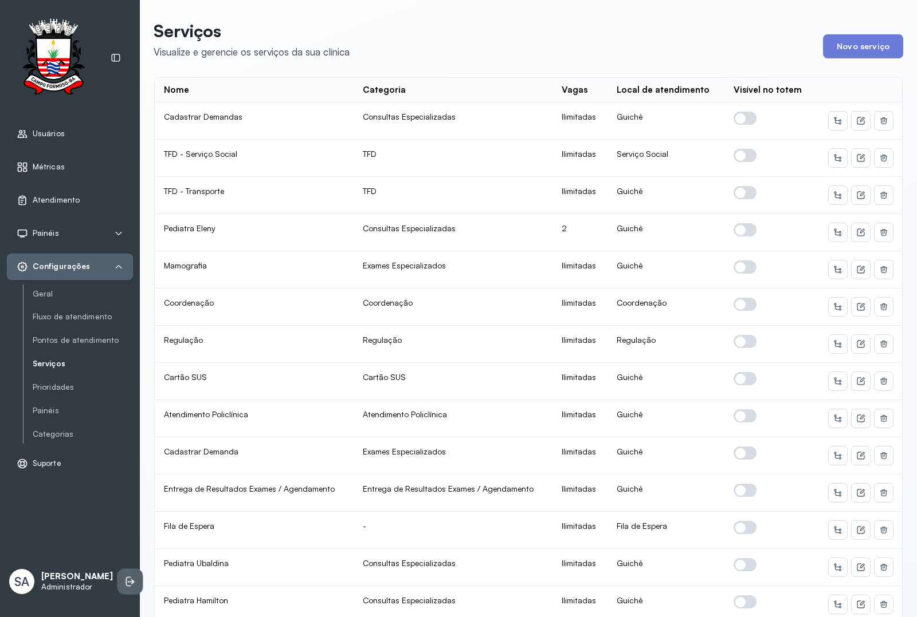
click at [117, 573] on li at bounding box center [129, 581] width 25 height 25
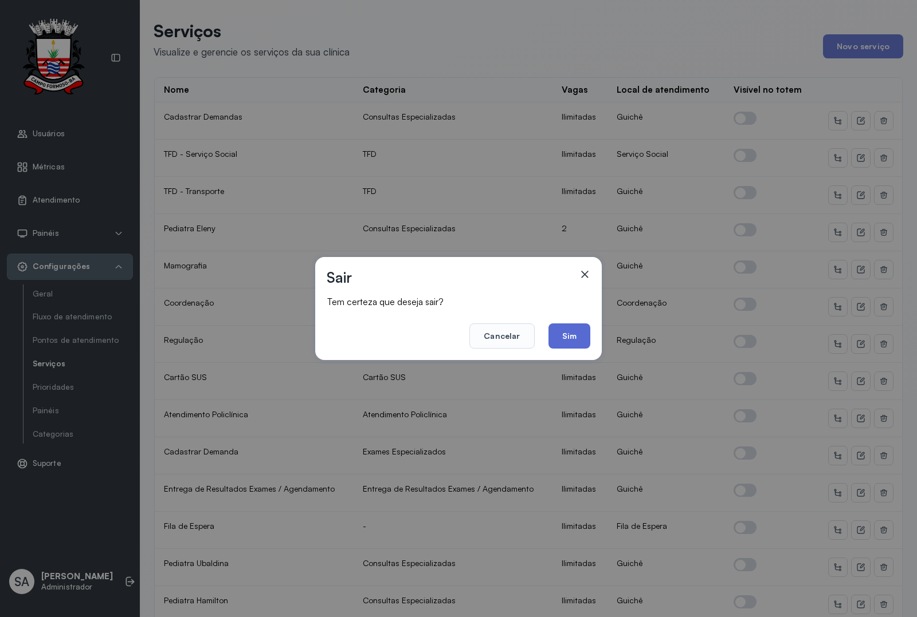
click at [582, 339] on button "Sim" at bounding box center [569, 336] width 42 height 25
